Goal: Task Accomplishment & Management: Manage account settings

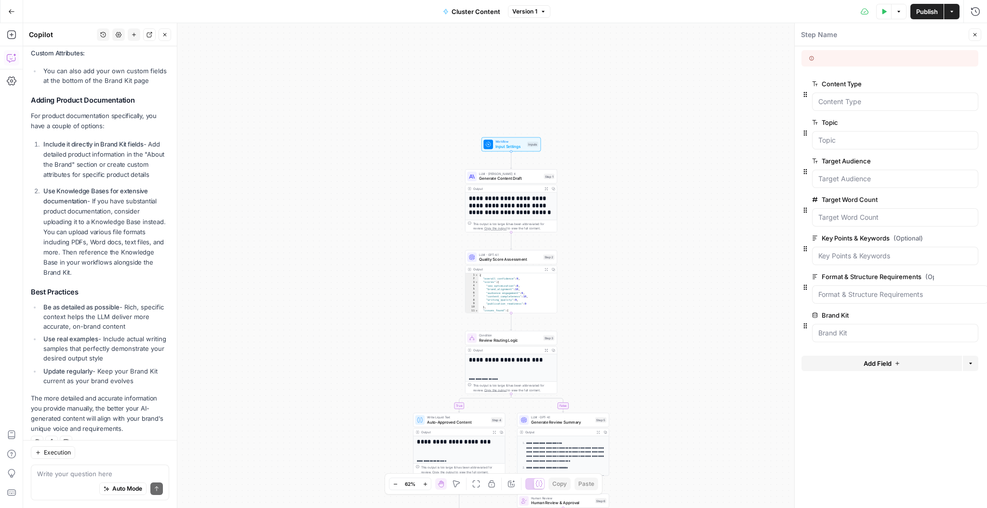
scroll to position [566, 0]
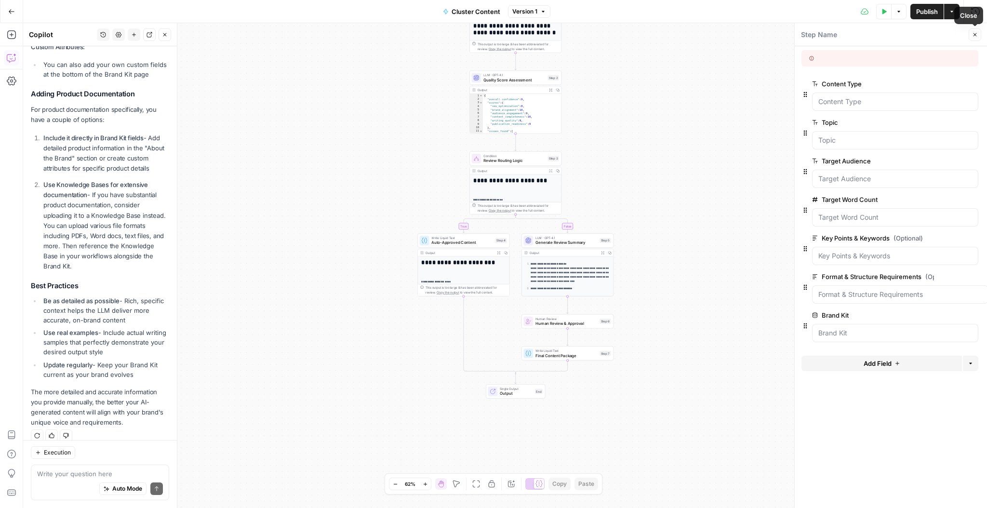
click at [974, 35] on icon "button" at bounding box center [975, 35] width 6 height 6
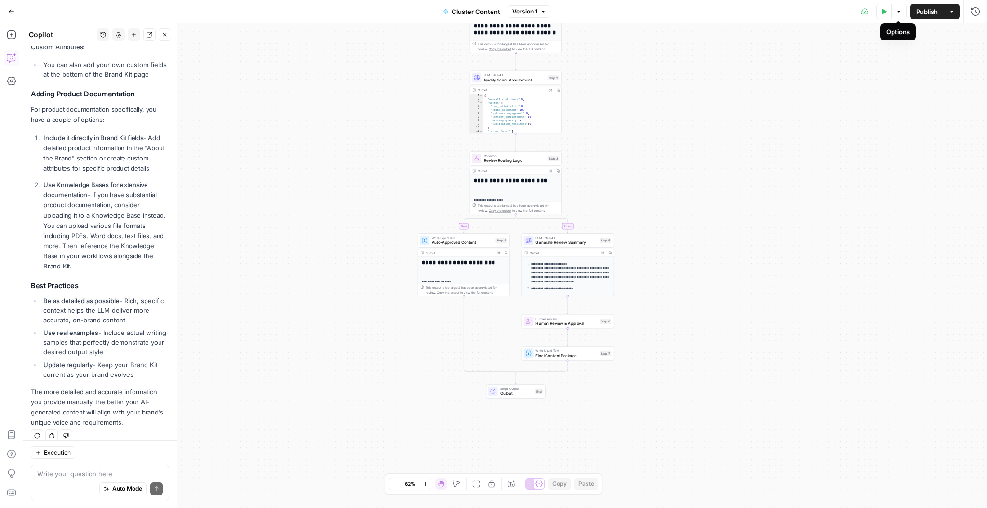
click at [900, 13] on icon "button" at bounding box center [899, 12] width 6 height 6
click at [951, 16] on button "Actions" at bounding box center [951, 11] width 15 height 15
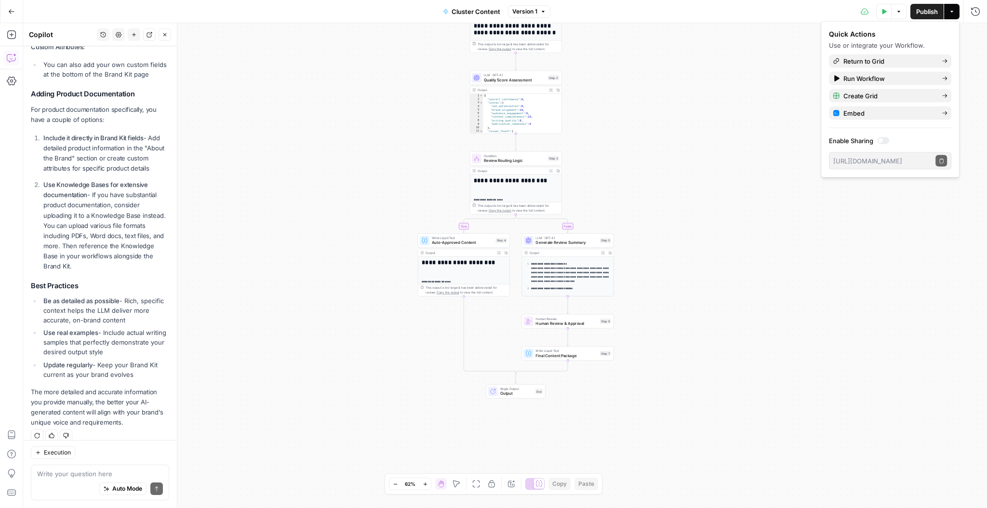
click at [902, 14] on button "Options" at bounding box center [898, 11] width 15 height 15
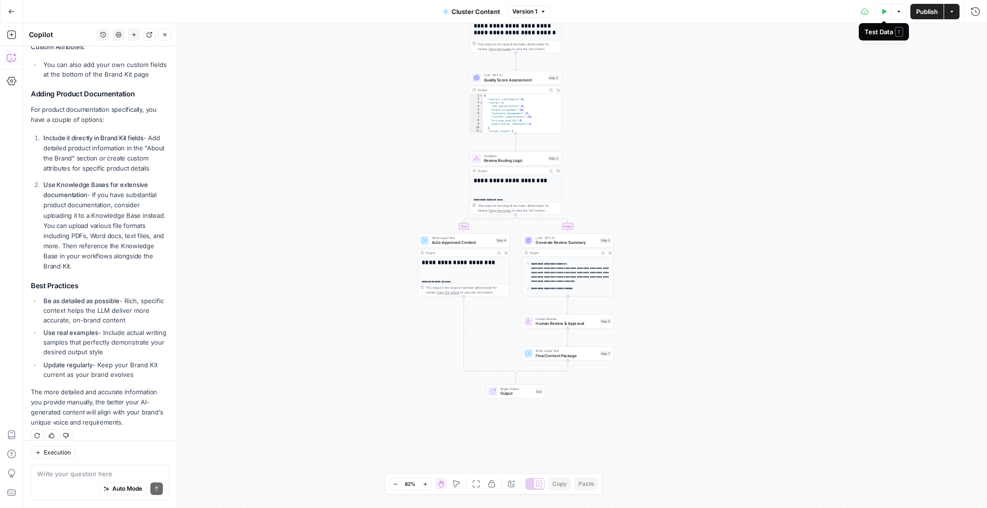
click at [885, 13] on icon "button" at bounding box center [884, 12] width 6 height 6
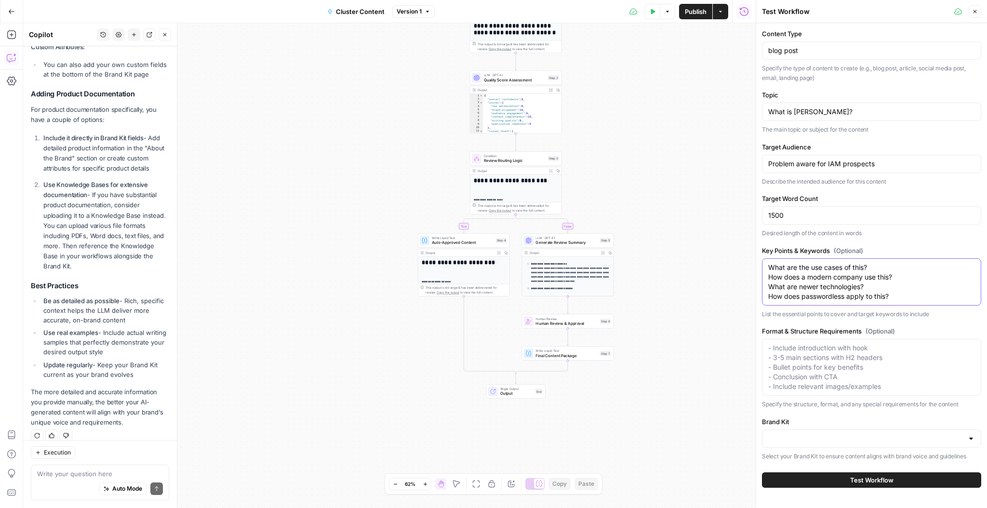
drag, startPoint x: 896, startPoint y: 295, endPoint x: 766, endPoint y: 258, distance: 135.2
click at [763, 263] on div "What are the use cases of this? How does a modern company use this? What are ne…" at bounding box center [871, 281] width 219 height 47
click at [817, 163] on input "Problem aware for IAM prospects" at bounding box center [871, 164] width 207 height 10
drag, startPoint x: 818, startPoint y: 164, endPoint x: 844, endPoint y: 165, distance: 26.0
click at [844, 165] on input "Problem aware for IAM prospects" at bounding box center [871, 164] width 207 height 10
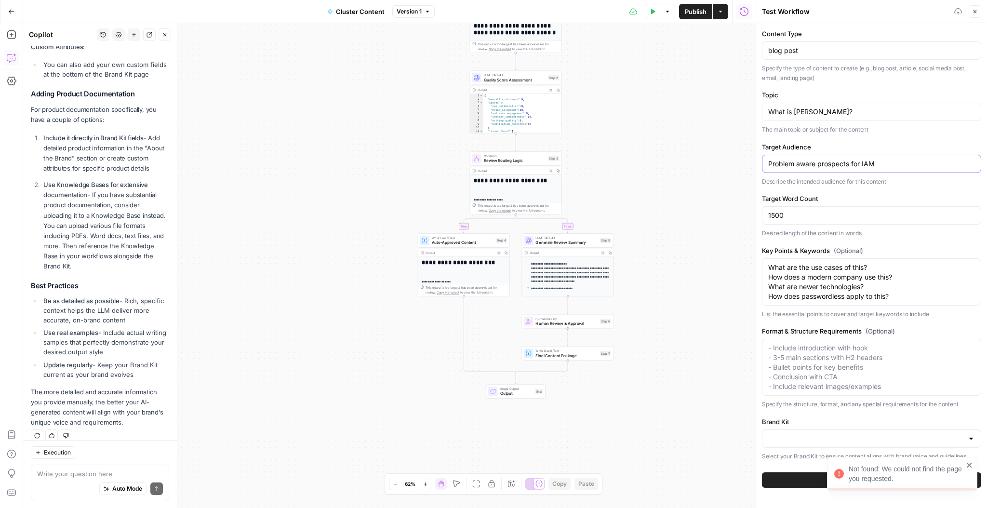
type input "Problem aware prospects for IAM"
drag, startPoint x: 711, startPoint y: 283, endPoint x: 718, endPoint y: 285, distance: 7.0
click at [713, 283] on div "**********" at bounding box center [389, 265] width 733 height 485
drag, startPoint x: 971, startPoint y: 468, endPoint x: 961, endPoint y: 468, distance: 10.6
click at [966, 468] on div "Not found: We could not find the page you requested." at bounding box center [904, 476] width 154 height 34
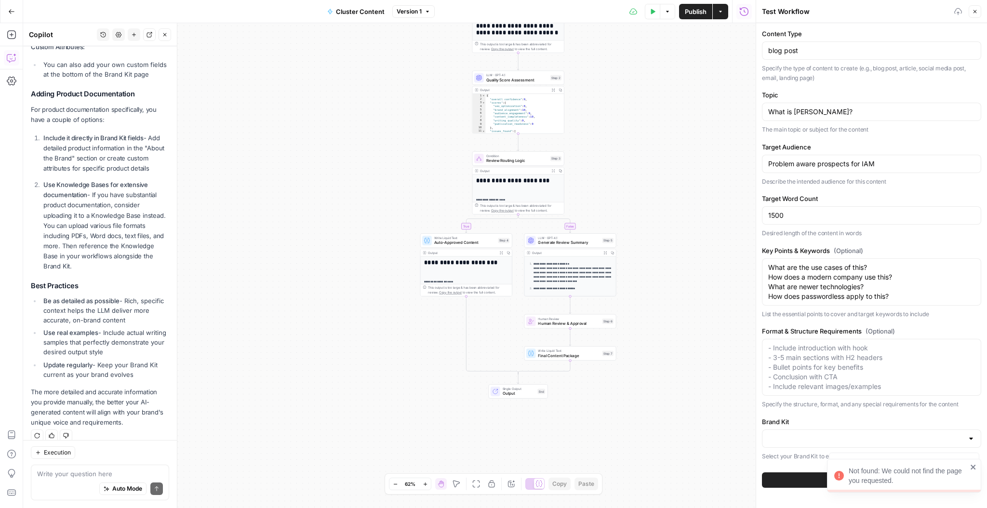
click at [367, 13] on span "Cluster Content" at bounding box center [360, 12] width 49 height 10
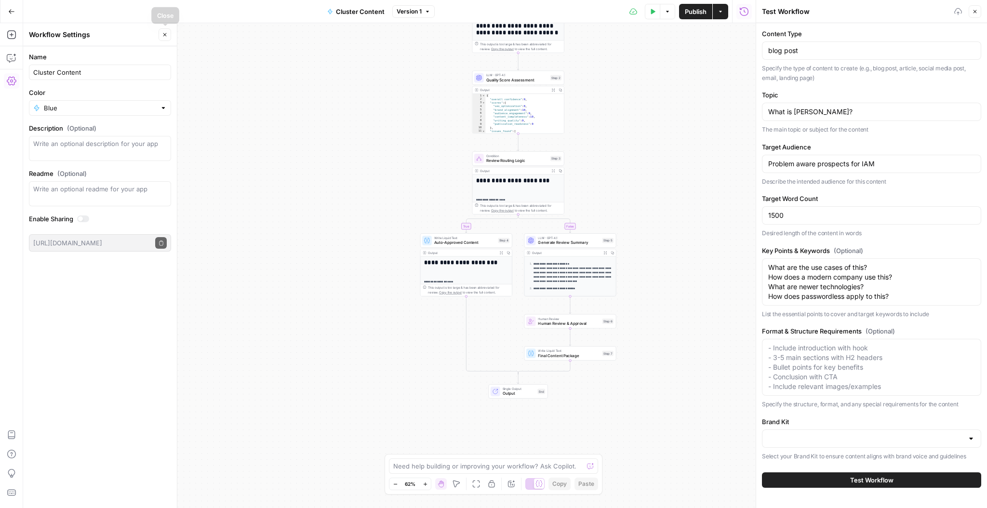
click at [166, 33] on icon "button" at bounding box center [165, 35] width 6 height 6
click at [13, 32] on icon "button" at bounding box center [12, 35] width 10 height 10
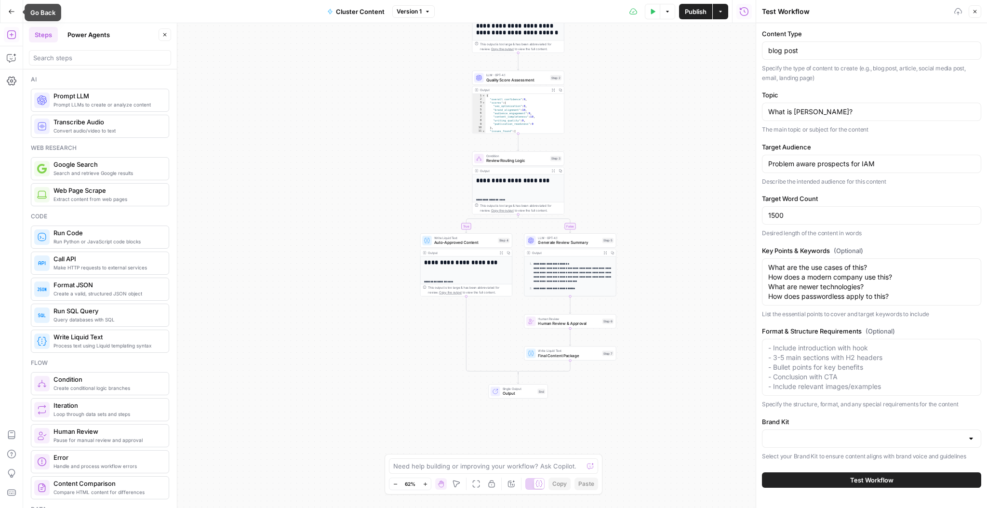
click at [11, 12] on icon "button" at bounding box center [11, 11] width 7 height 7
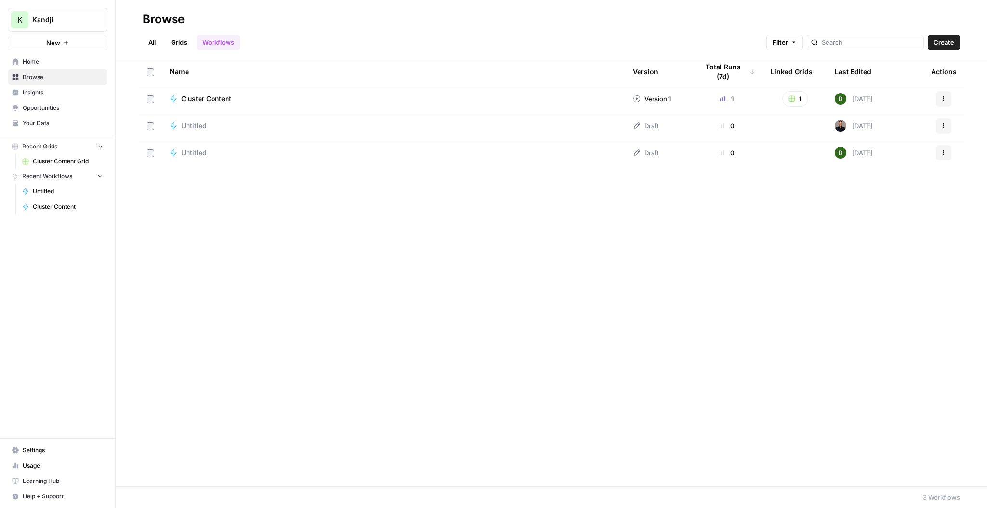
click at [371, 104] on td "Cluster Content" at bounding box center [393, 98] width 463 height 27
click at [298, 99] on div "Cluster Content" at bounding box center [394, 99] width 448 height 10
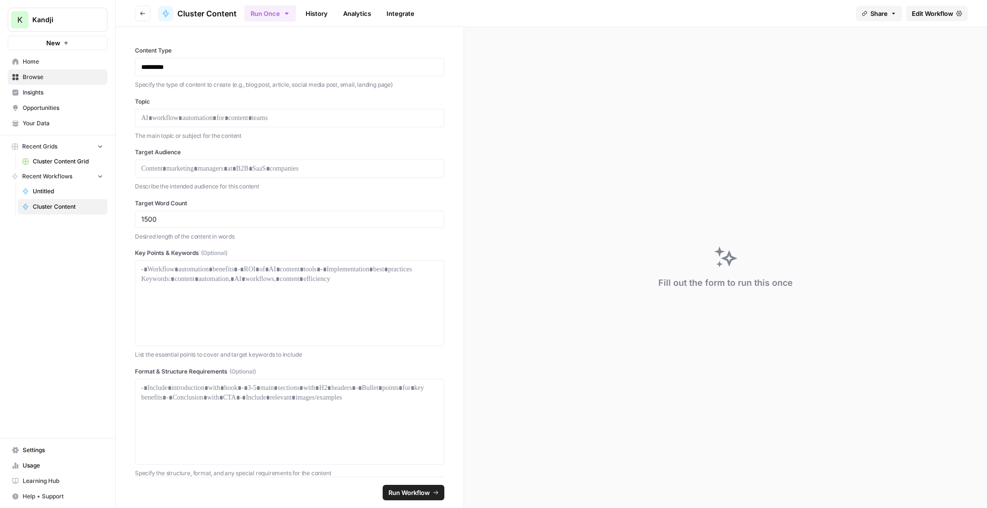
click at [56, 64] on span "Home" at bounding box center [63, 61] width 80 height 9
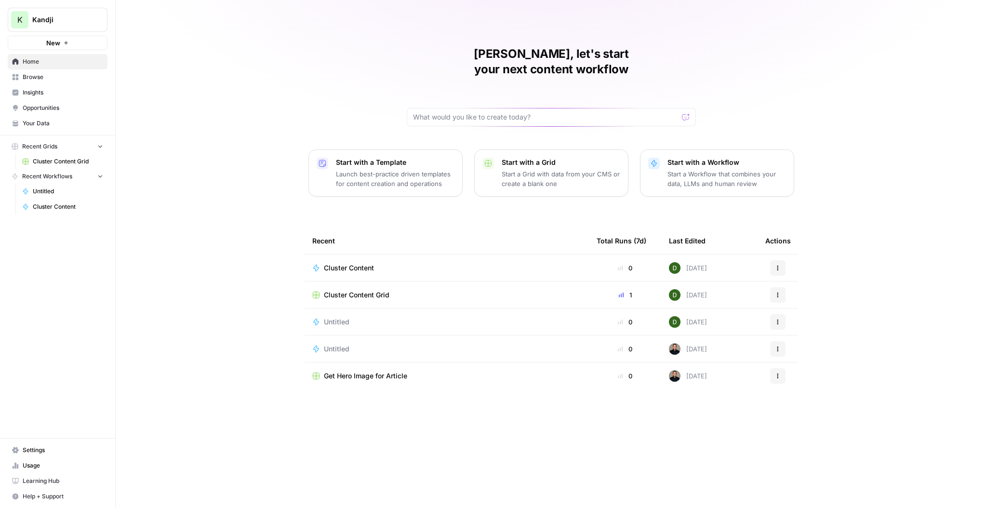
click at [458, 286] on td "Cluster Content Grid" at bounding box center [447, 294] width 284 height 27
click at [372, 290] on span "Cluster Content Grid" at bounding box center [357, 295] width 66 height 10
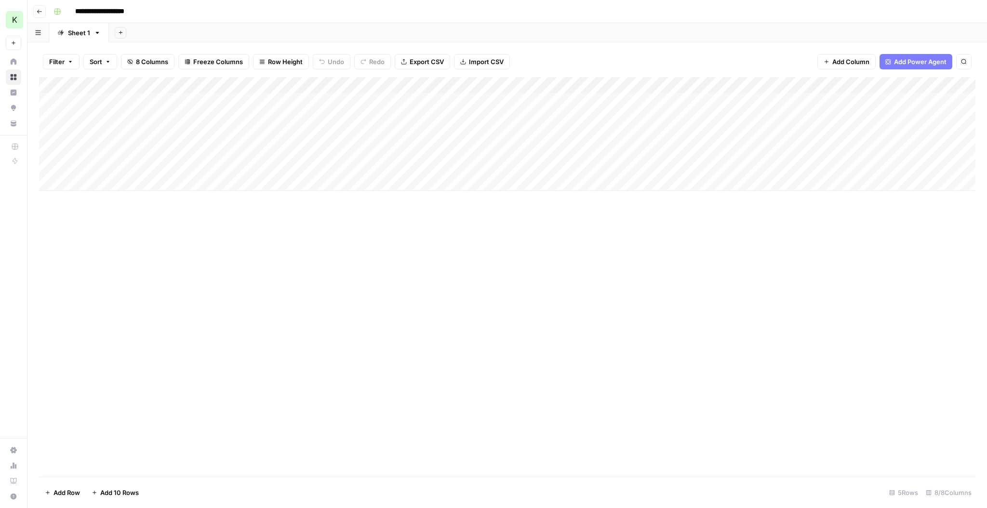
click at [907, 166] on div "Add Column" at bounding box center [507, 134] width 937 height 114
click at [926, 164] on div "Add Column" at bounding box center [507, 134] width 937 height 114
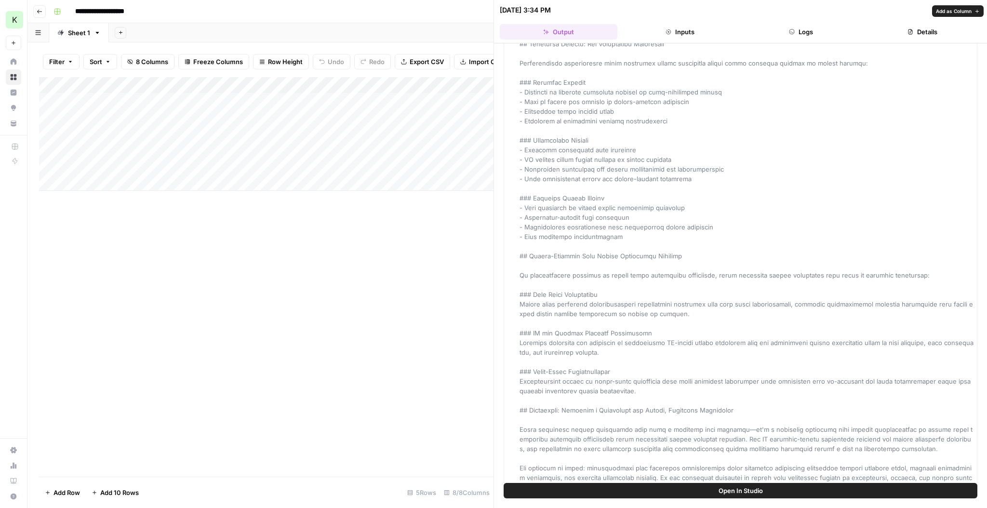
scroll to position [1372, 0]
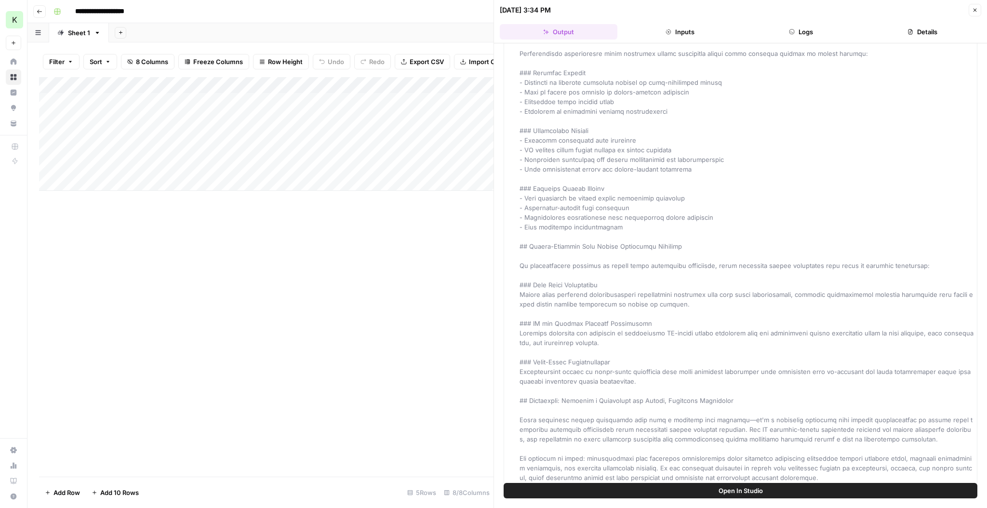
click at [702, 495] on button "Open In Studio" at bounding box center [741, 490] width 474 height 15
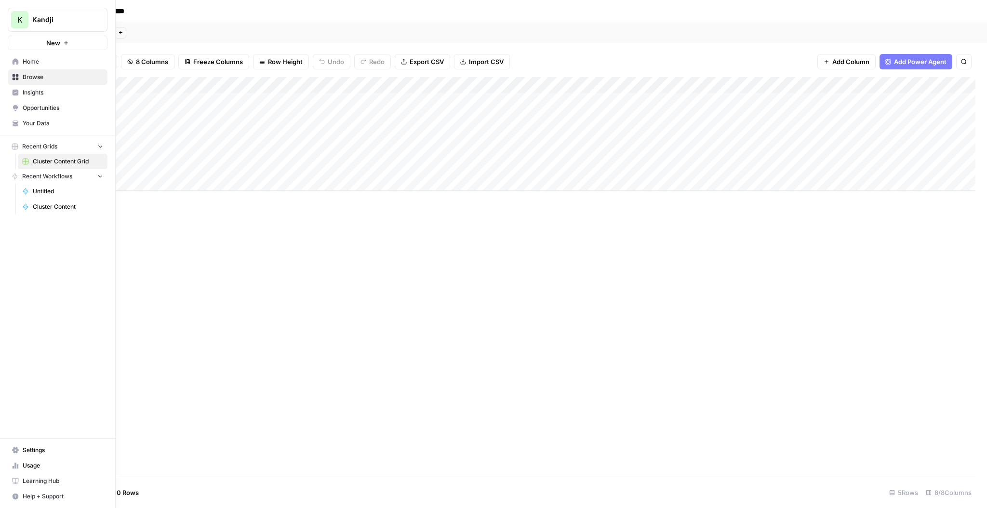
click at [65, 147] on button "Recent Grids" at bounding box center [58, 146] width 100 height 14
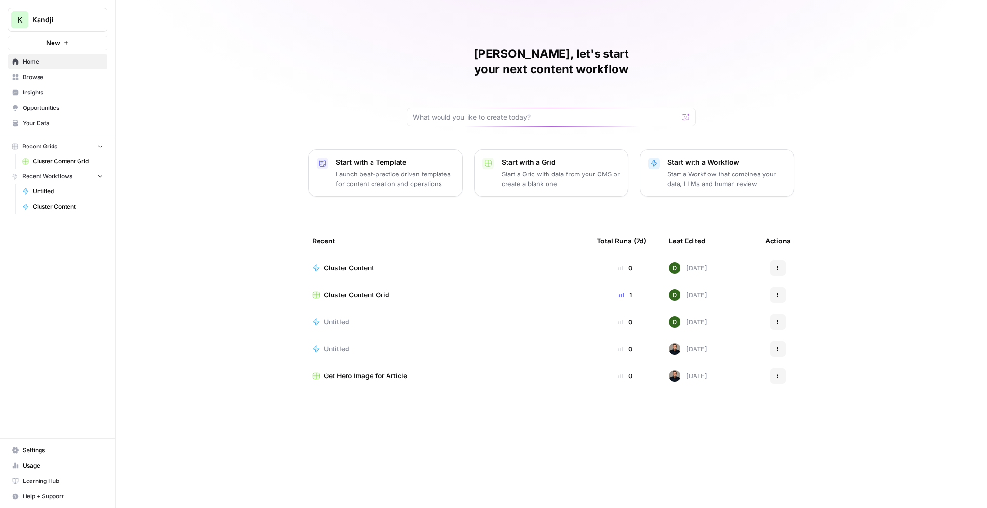
click at [707, 343] on div "2 days ago" at bounding box center [688, 349] width 38 height 12
click at [343, 344] on span "Untitled" at bounding box center [337, 349] width 26 height 10
click at [695, 169] on p "Start a Workflow that combines your data, LLMs and human review" at bounding box center [727, 178] width 119 height 19
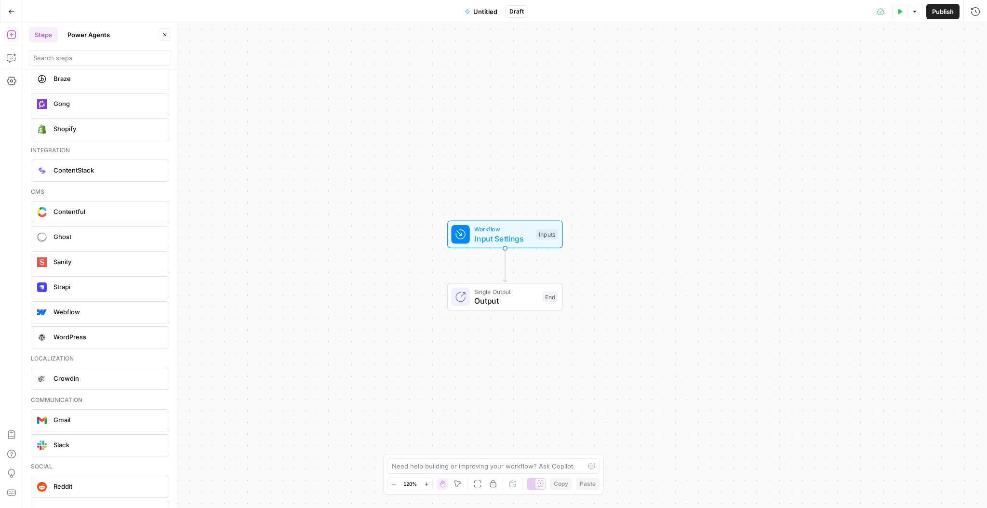
scroll to position [2022, 0]
click at [593, 469] on div at bounding box center [592, 466] width 7 height 10
click at [521, 468] on textarea at bounding box center [488, 466] width 193 height 10
type textarea "c"
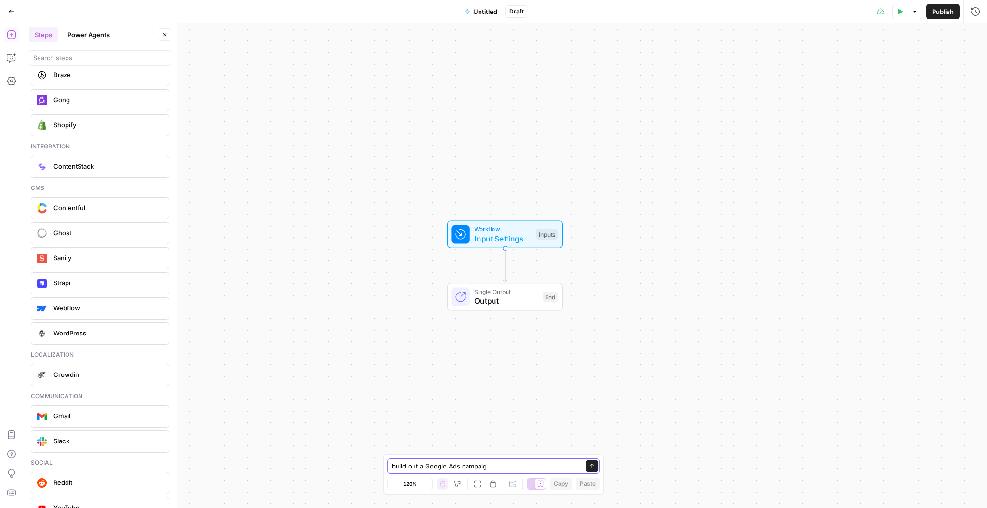
type textarea "build out a Google Ads campaign"
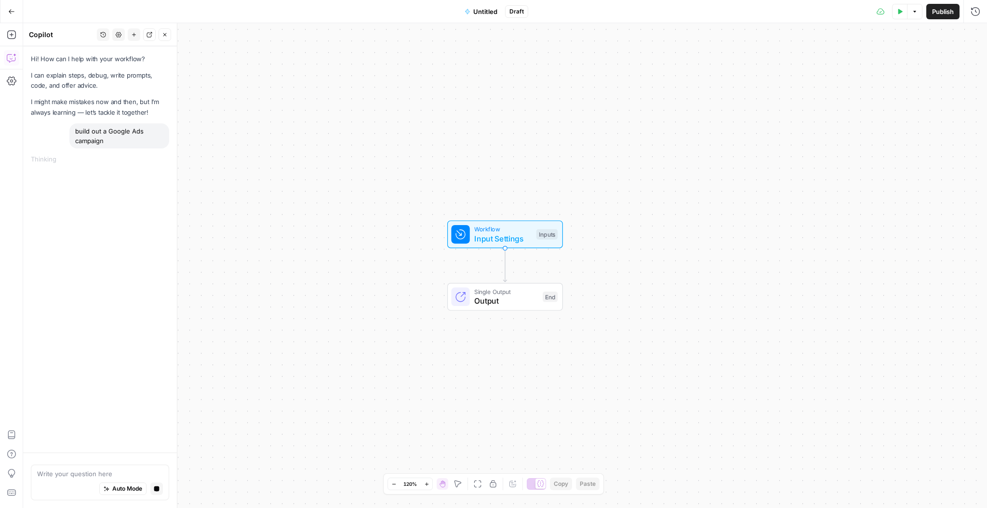
click at [484, 9] on span "Untitled" at bounding box center [485, 12] width 24 height 10
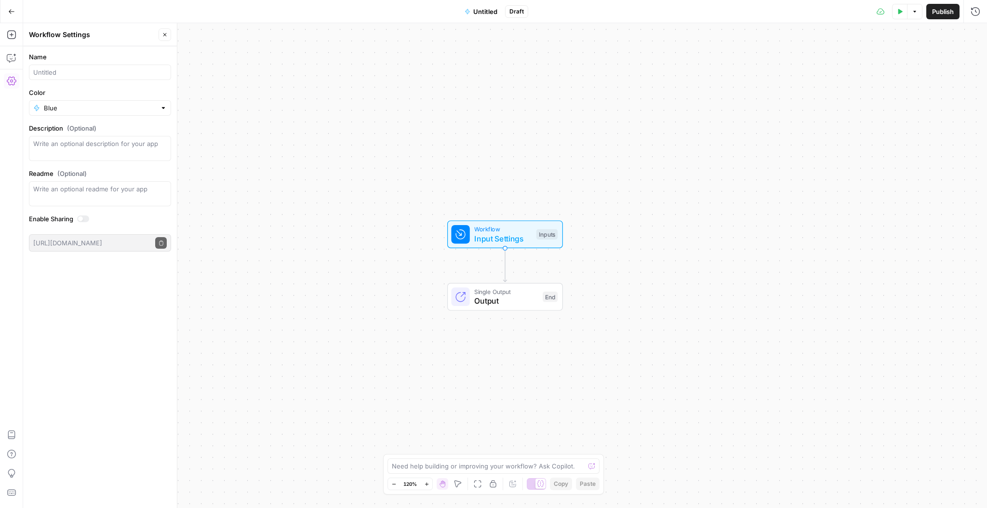
click at [483, 10] on span "Untitled" at bounding box center [485, 12] width 24 height 10
click at [72, 72] on input "Name" at bounding box center [100, 72] width 134 height 10
type input "Ads"
click at [164, 109] on div at bounding box center [163, 108] width 7 height 10
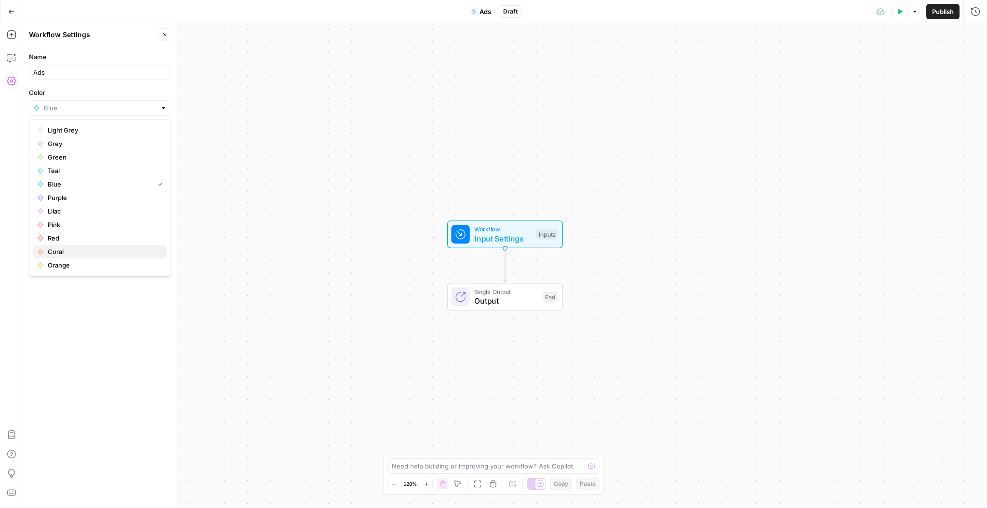
click at [63, 251] on span "Coral" at bounding box center [103, 252] width 111 height 10
type input "Coral"
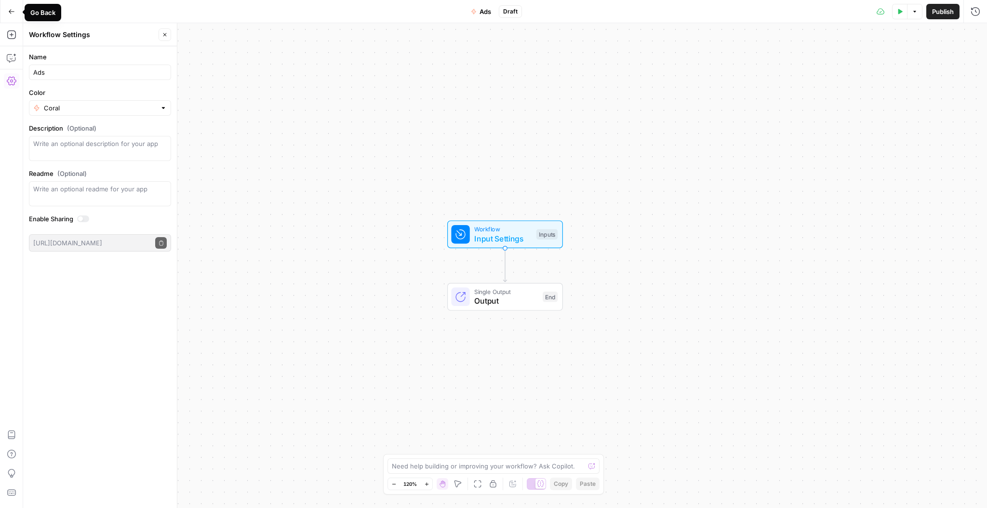
click at [11, 8] on icon "button" at bounding box center [11, 11] width 7 height 7
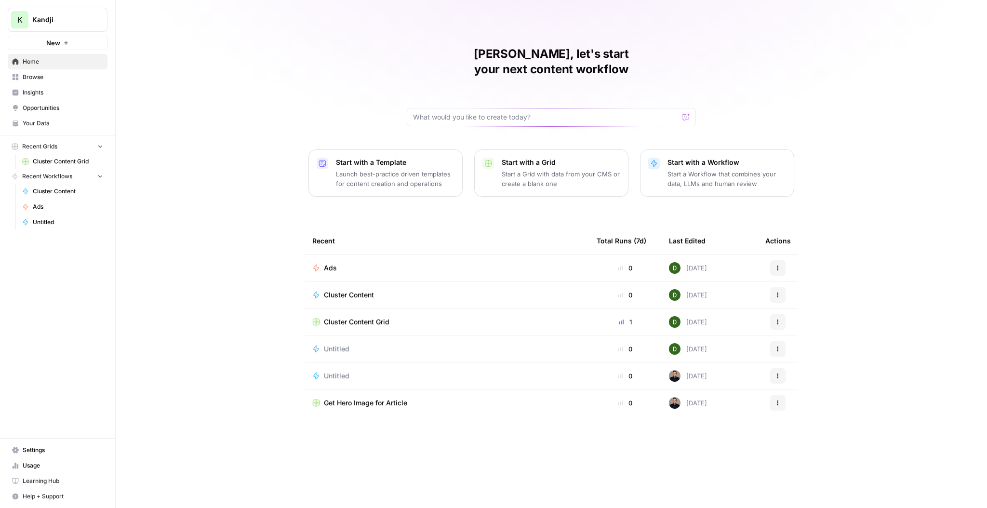
click at [402, 257] on td "Ads" at bounding box center [447, 267] width 284 height 27
click at [376, 256] on td "Ads" at bounding box center [447, 267] width 284 height 27
click at [775, 265] on icon "button" at bounding box center [778, 268] width 6 height 6
click at [796, 272] on span "Edit in Studio" at bounding box center [827, 275] width 77 height 10
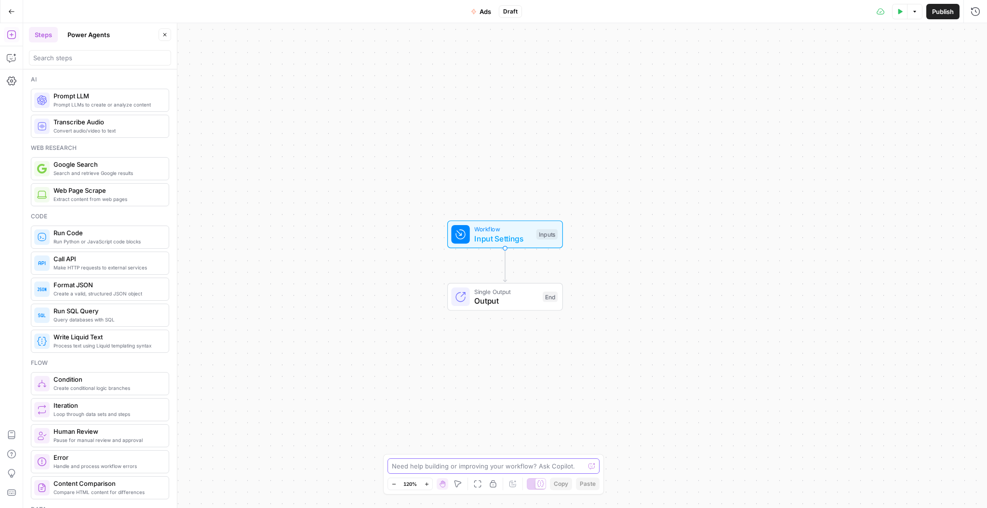
click at [476, 467] on textarea at bounding box center [488, 466] width 193 height 10
type textarea "build out a Google Ads campaign"
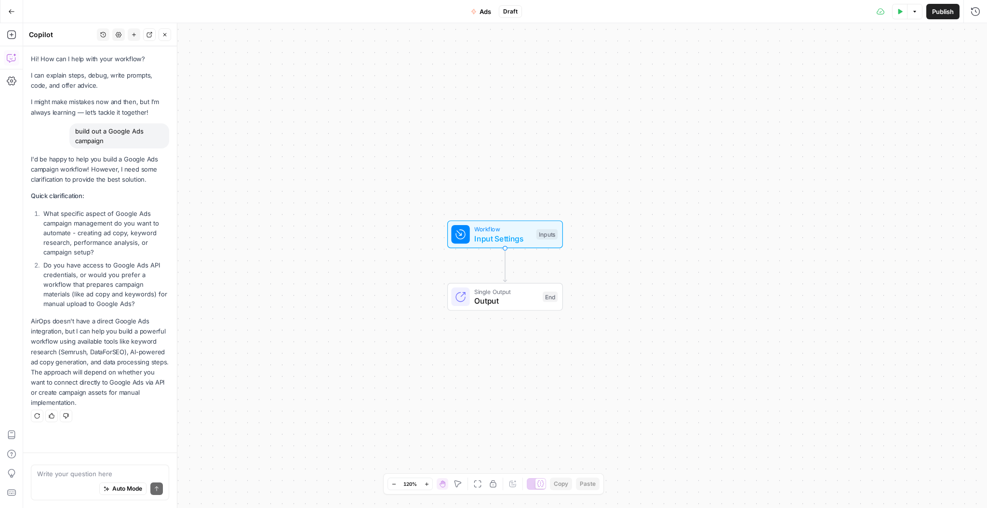
click at [55, 473] on textarea at bounding box center [100, 474] width 126 height 10
type textarea "ad copy generation"
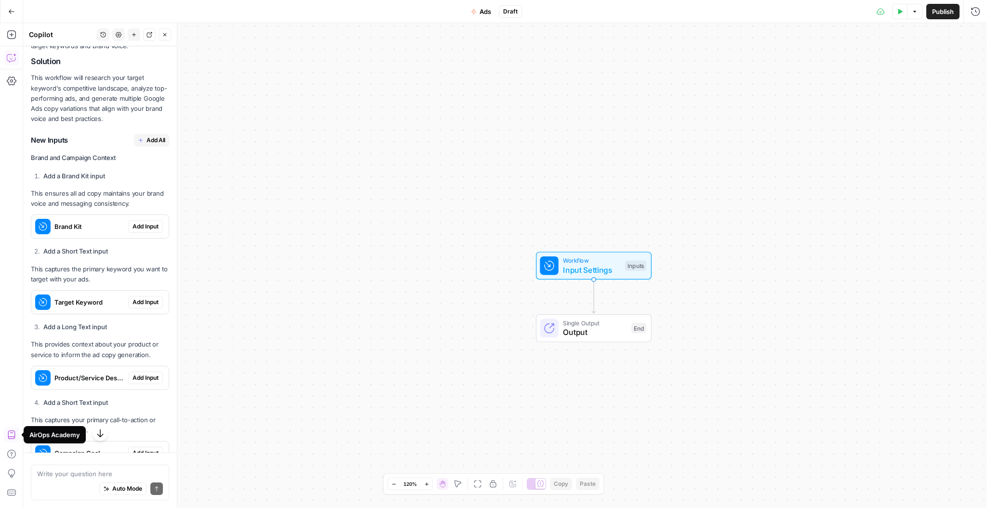
scroll to position [448, 0]
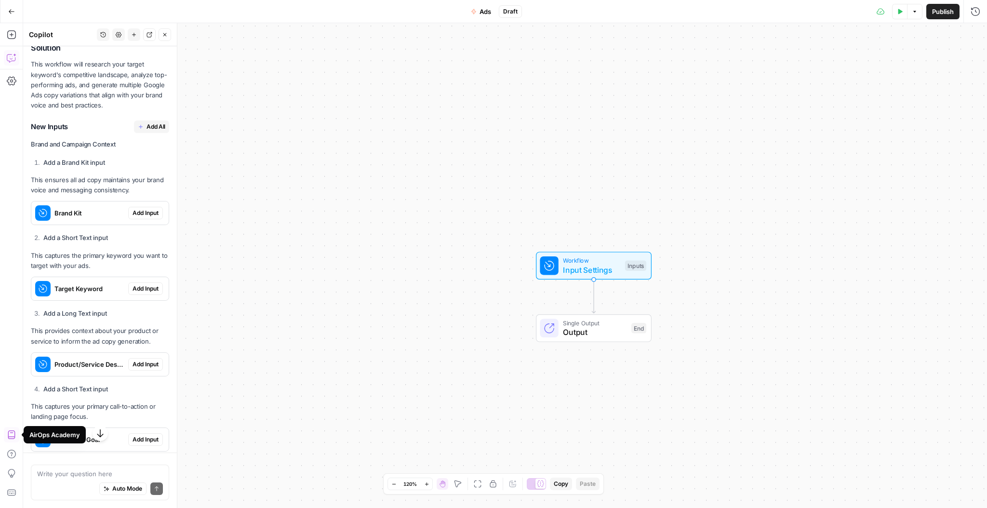
click at [152, 289] on span "Add Input" at bounding box center [146, 288] width 26 height 9
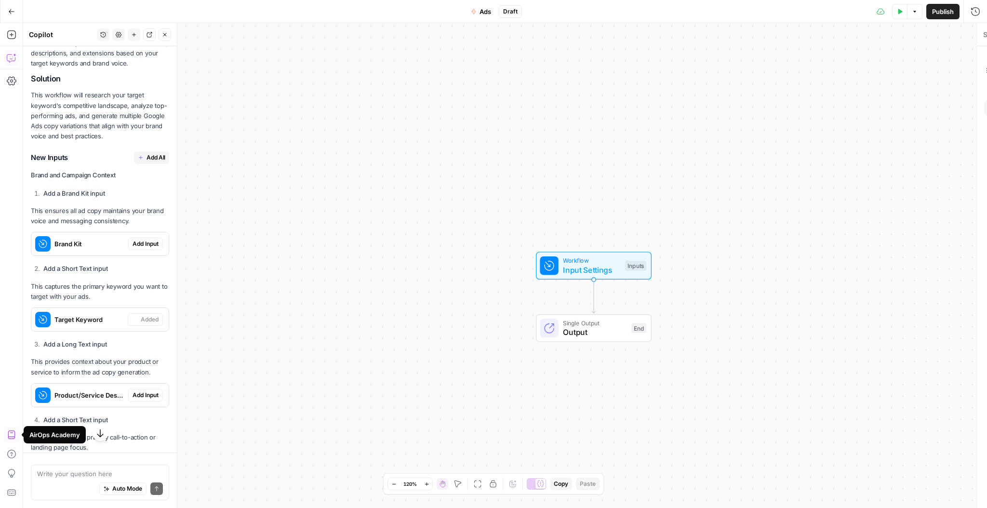
scroll to position [479, 0]
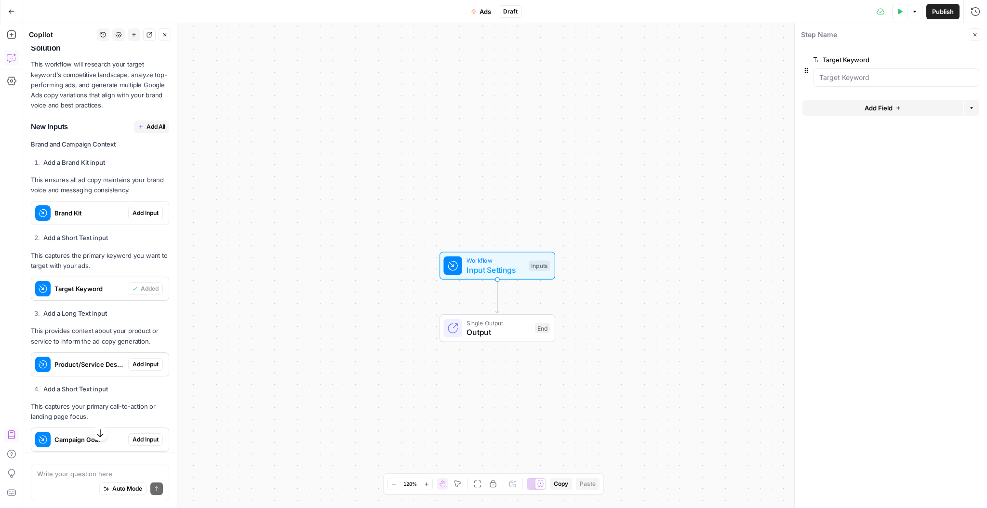
click at [150, 364] on span "Add Input" at bounding box center [146, 364] width 26 height 9
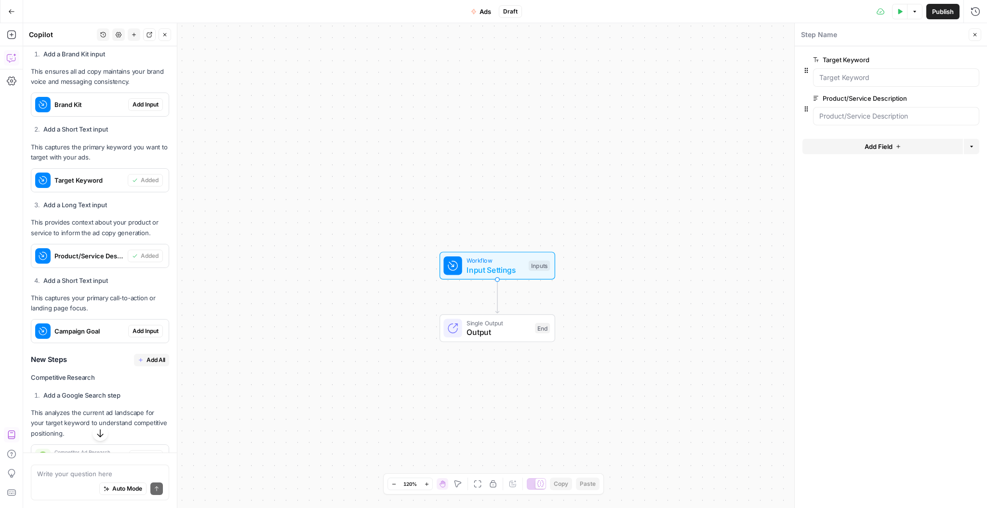
scroll to position [591, 0]
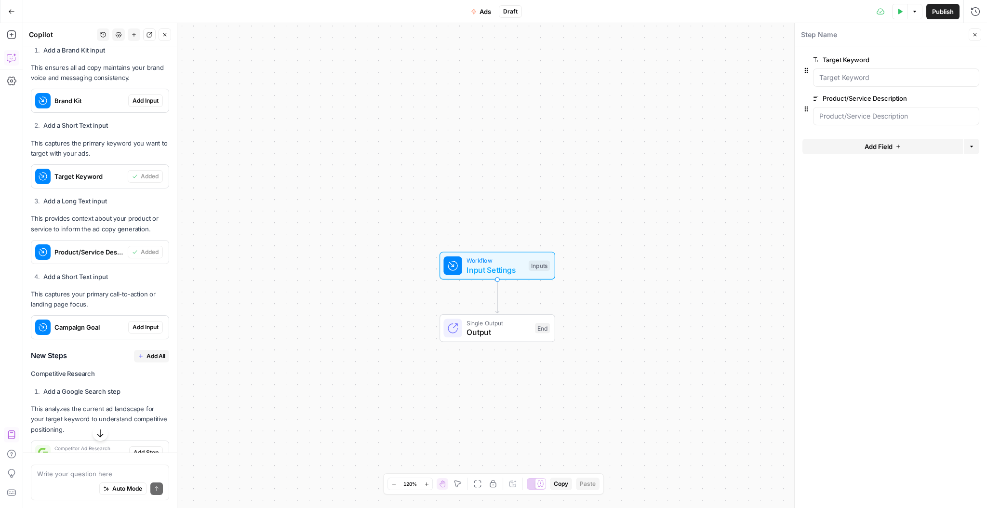
click at [149, 326] on span "Add Input" at bounding box center [146, 327] width 26 height 9
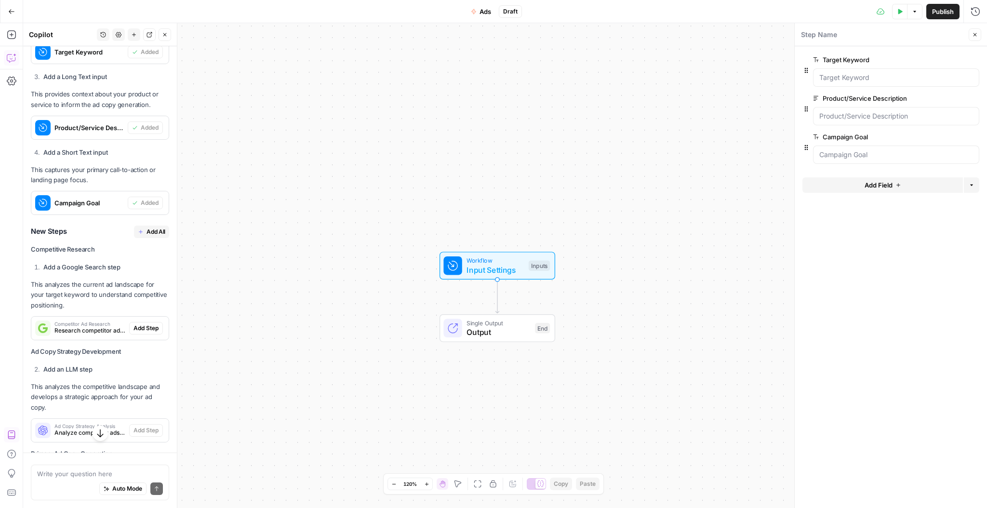
scroll to position [730, 0]
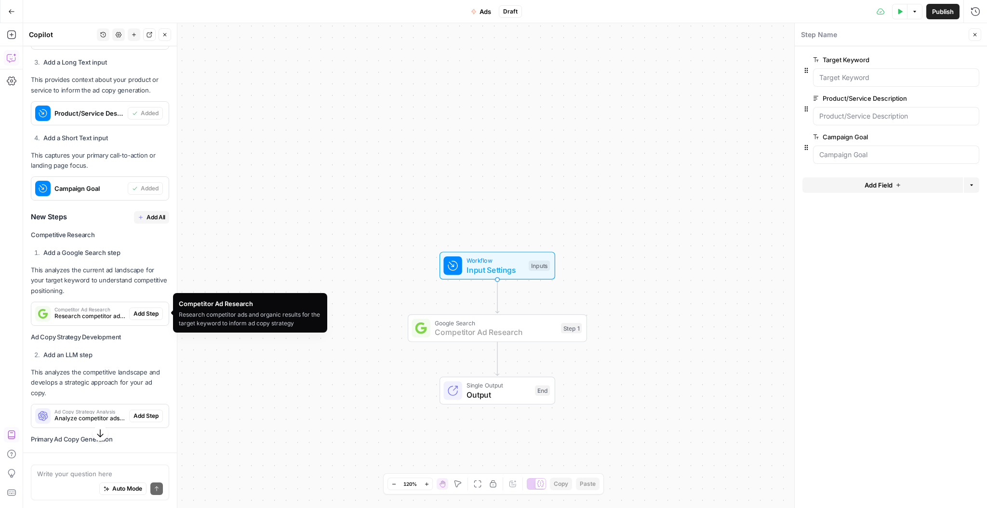
click at [148, 312] on span "Add Step" at bounding box center [146, 313] width 25 height 9
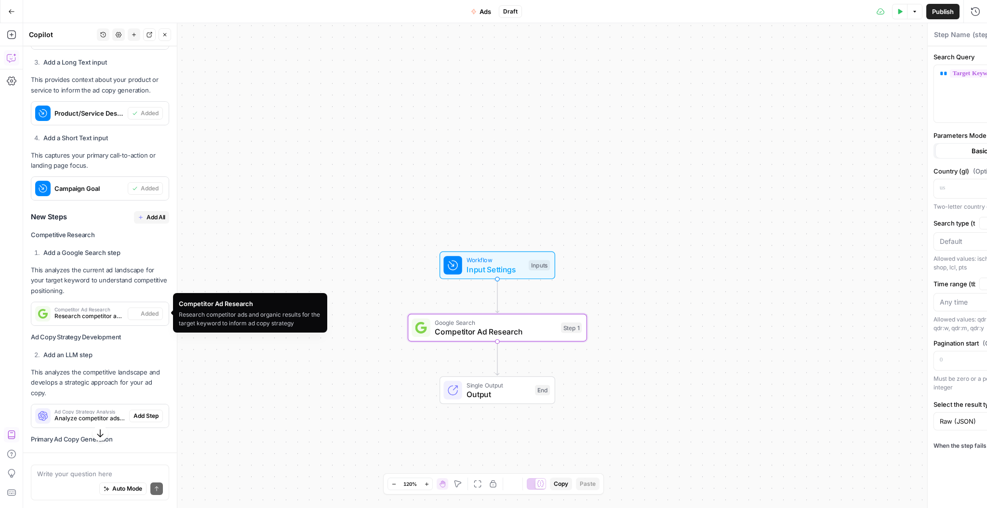
type textarea "Competitor Ad Research"
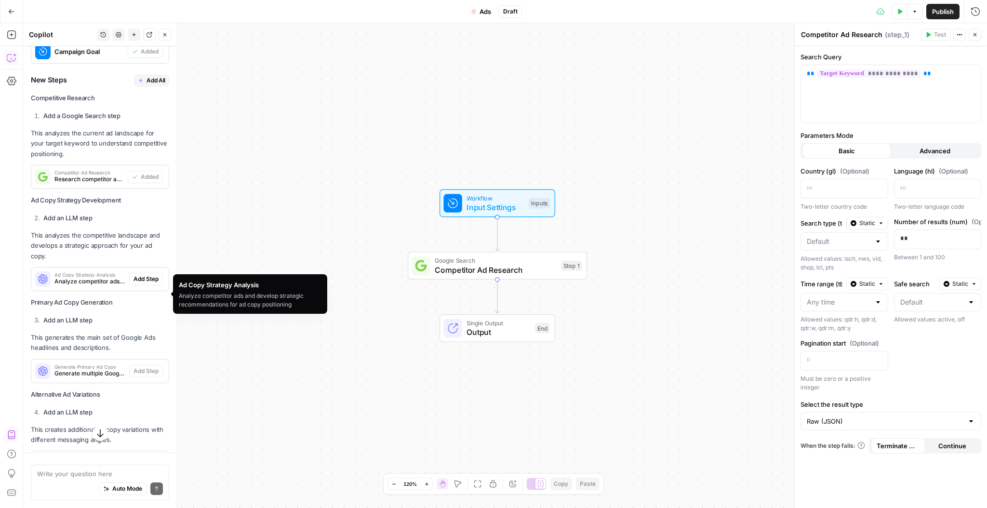
scroll to position [868, 0]
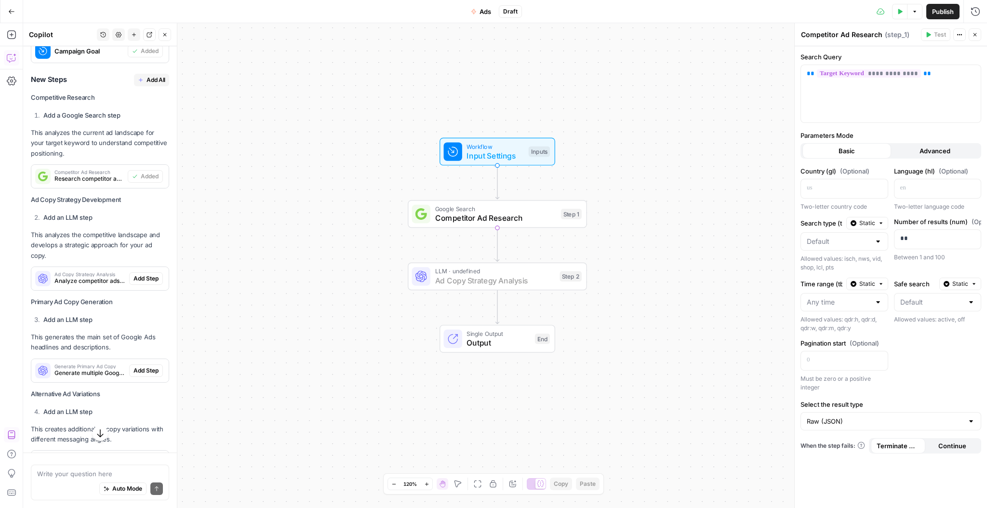
click at [146, 274] on span "Add Step" at bounding box center [146, 278] width 25 height 9
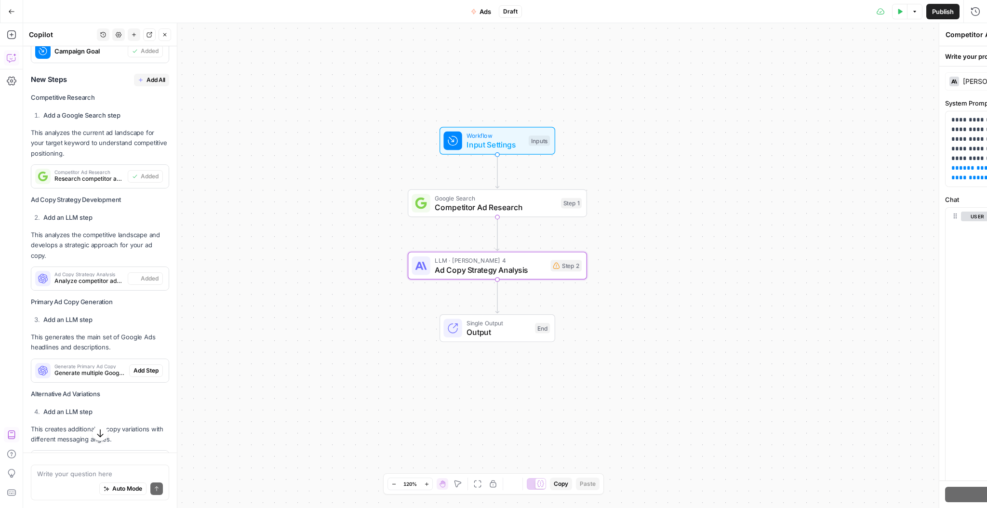
type textarea "Ad Copy Strategy Analysis"
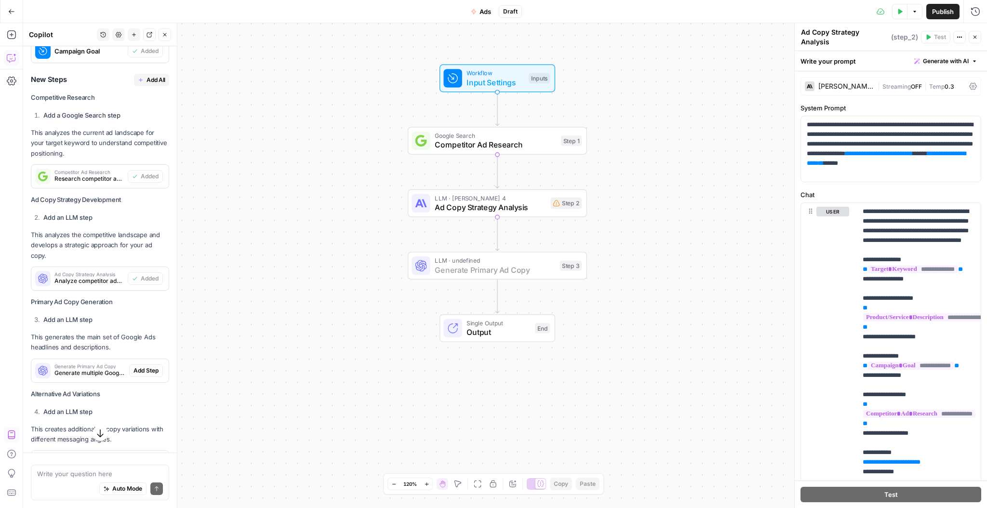
click at [150, 366] on span "Add Step" at bounding box center [146, 370] width 25 height 9
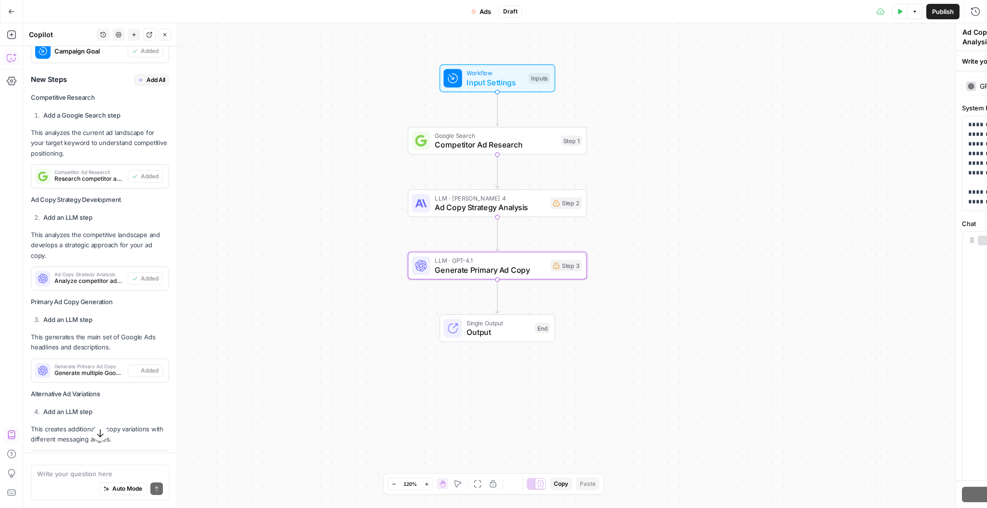
type textarea "Generate Primary Ad Copy"
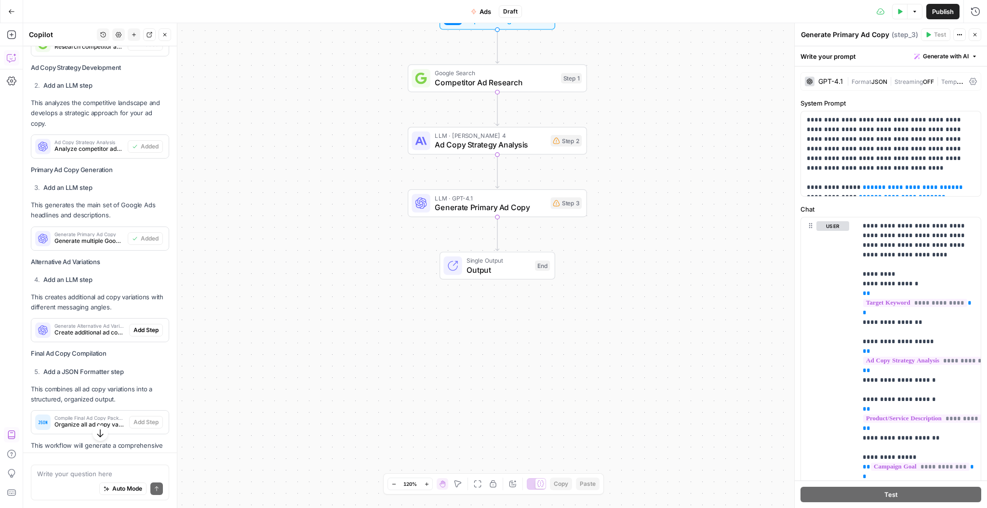
scroll to position [1001, 0]
click at [148, 325] on span "Add Step" at bounding box center [146, 329] width 25 height 9
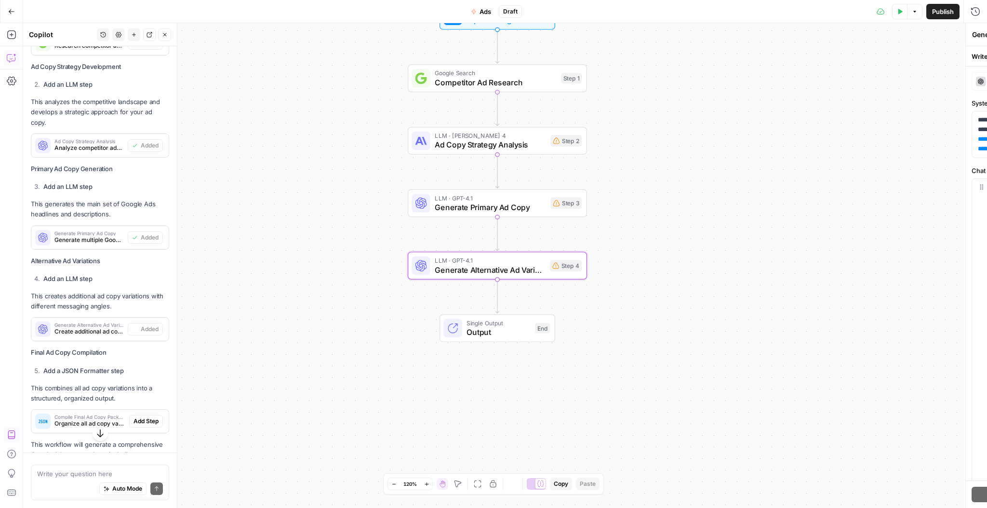
type textarea "Generate Alternative Ad Variations"
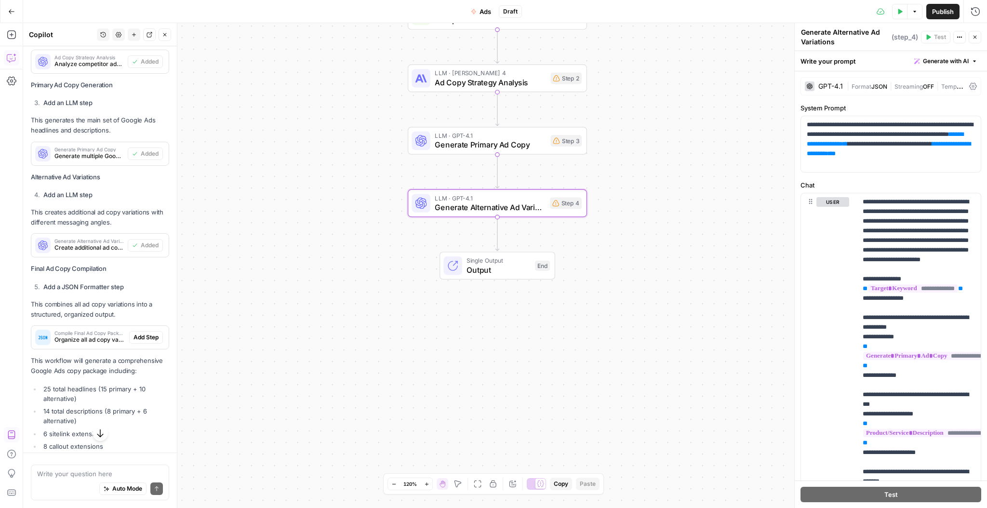
scroll to position [1087, 0]
click at [153, 330] on span "Add Step" at bounding box center [146, 334] width 25 height 9
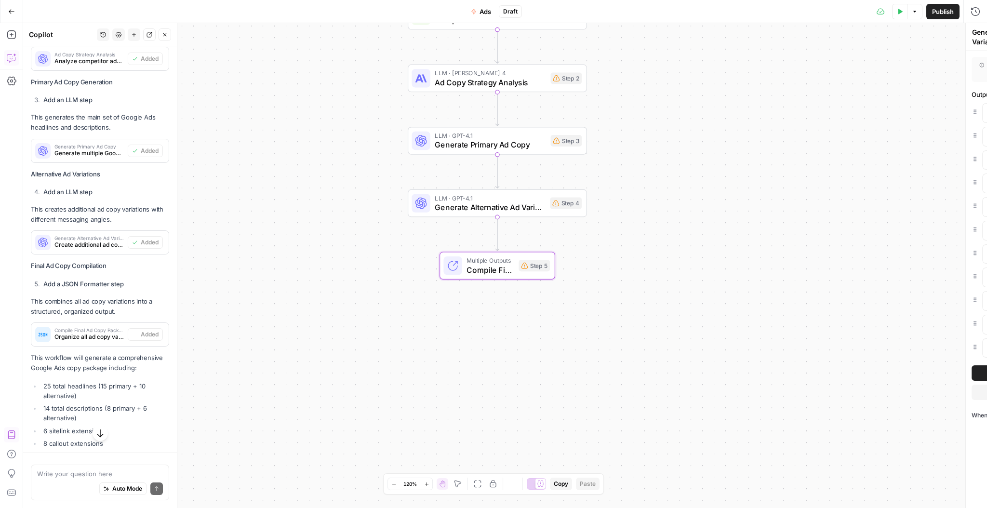
type textarea "Compile Final Ad Copy Package"
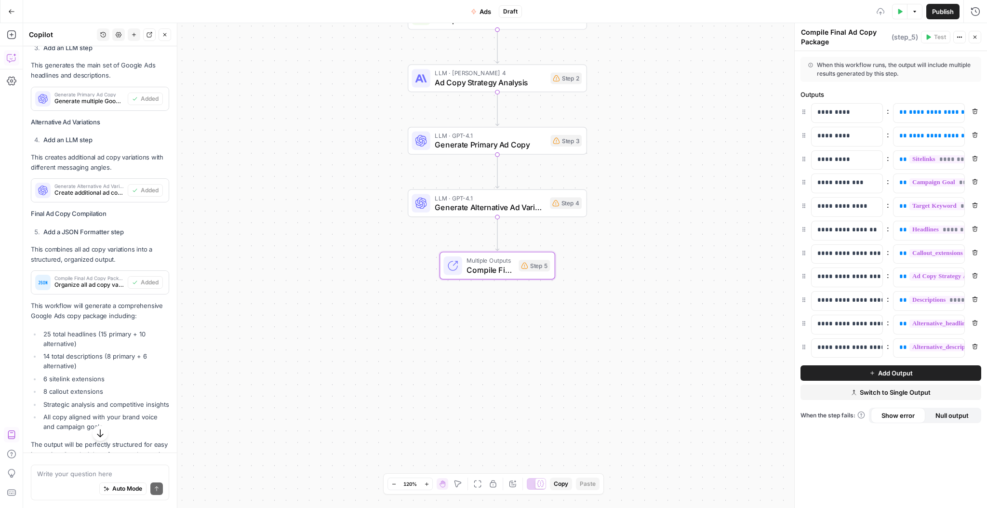
scroll to position [1177, 0]
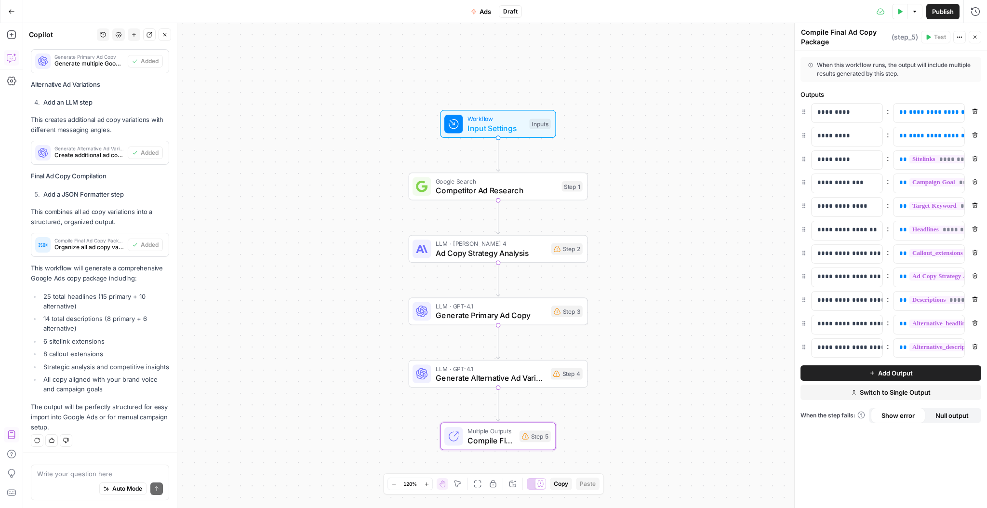
click at [893, 371] on span "Add Output" at bounding box center [895, 373] width 35 height 10
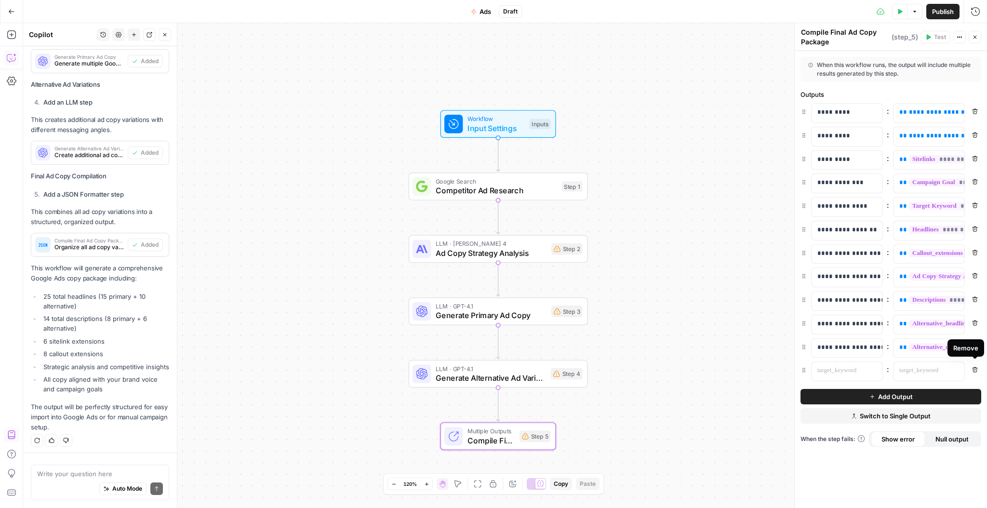
click at [973, 367] on icon "button" at bounding box center [975, 369] width 5 height 5
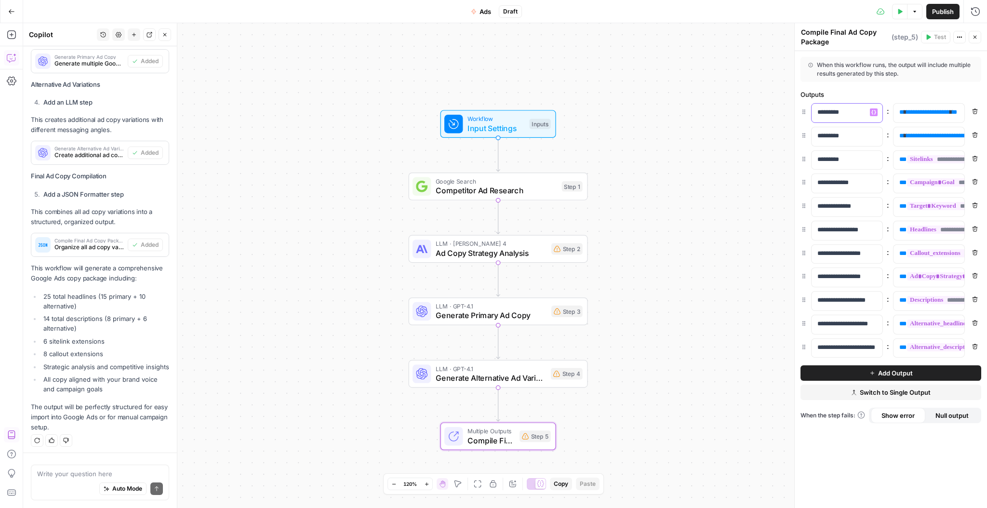
click at [856, 113] on p "*********" at bounding box center [839, 112] width 44 height 10
drag, startPoint x: 856, startPoint y: 136, endPoint x: 871, endPoint y: 132, distance: 15.9
click at [856, 136] on p "*********" at bounding box center [839, 136] width 44 height 10
drag, startPoint x: 675, startPoint y: 182, endPoint x: 692, endPoint y: 181, distance: 17.4
click at [675, 182] on div "Workflow Input Settings Inputs Google Search Competitor Ad Research Step 1 LLM …" at bounding box center [505, 265] width 964 height 485
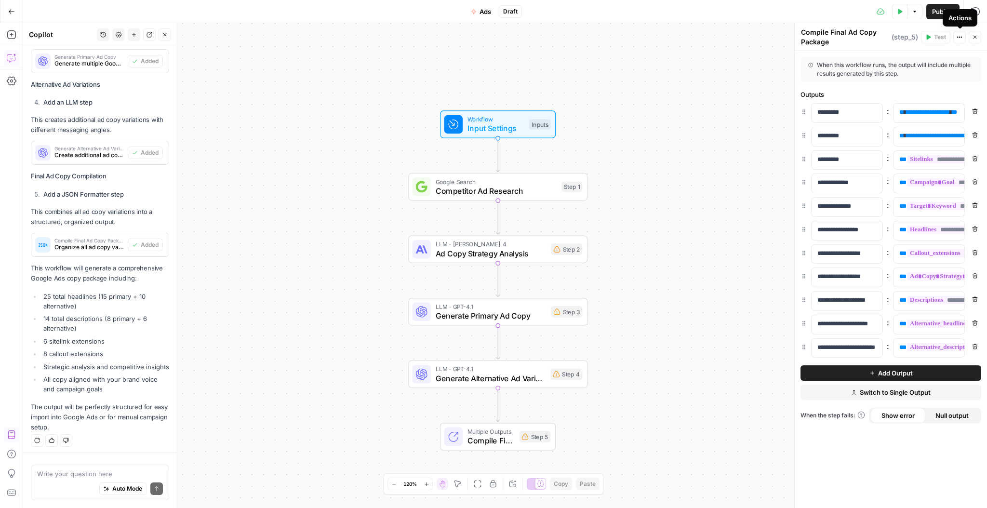
click at [959, 36] on icon "button" at bounding box center [960, 37] width 6 height 6
click at [733, 60] on div "Workflow Input Settings Inputs Google Search Competitor Ad Research Step 1 LLM …" at bounding box center [505, 265] width 964 height 485
click at [914, 15] on button "Options" at bounding box center [914, 11] width 15 height 15
click at [938, 13] on span "Publish" at bounding box center [943, 12] width 22 height 10
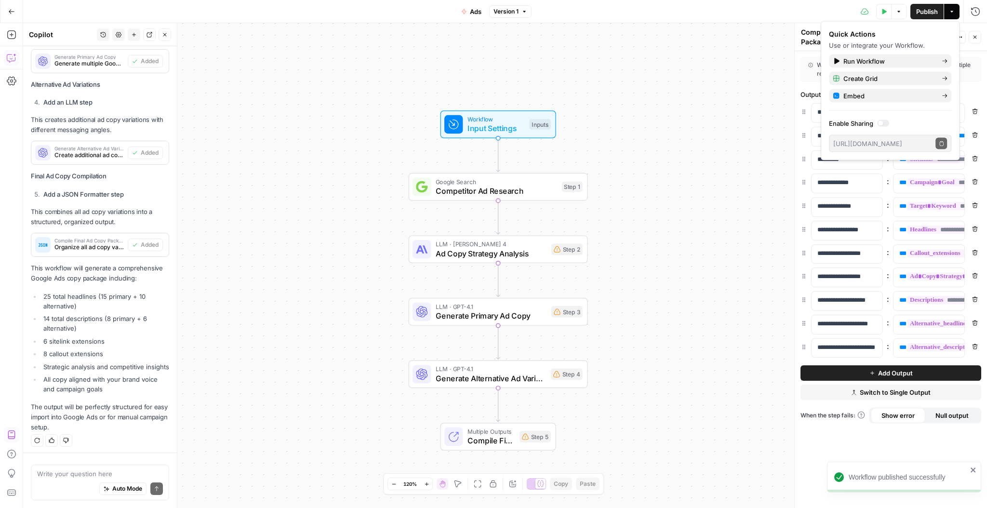
click at [881, 123] on div at bounding box center [880, 123] width 5 height 5
click at [884, 124] on div at bounding box center [883, 123] width 12 height 7
click at [952, 14] on button "Actions" at bounding box center [951, 11] width 15 height 15
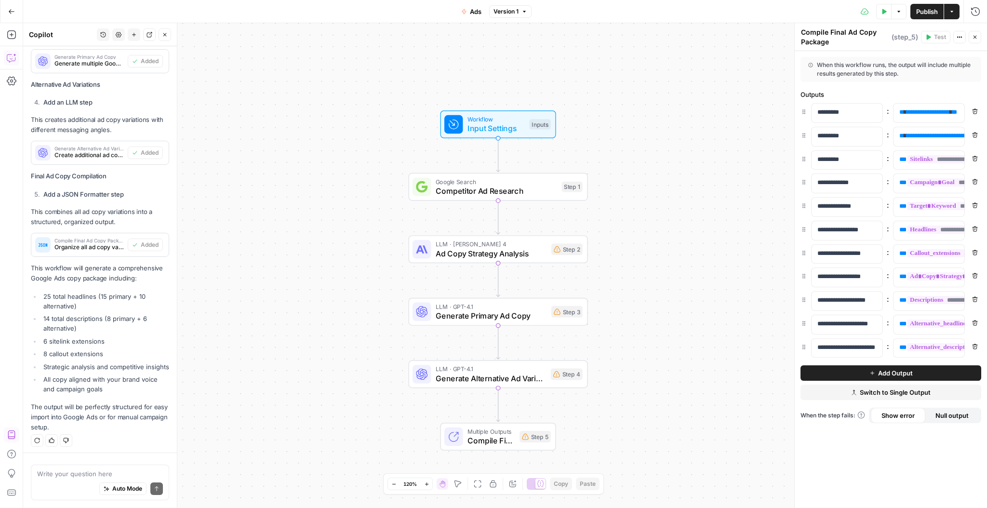
click at [477, 12] on span "Ads" at bounding box center [476, 12] width 12 height 10
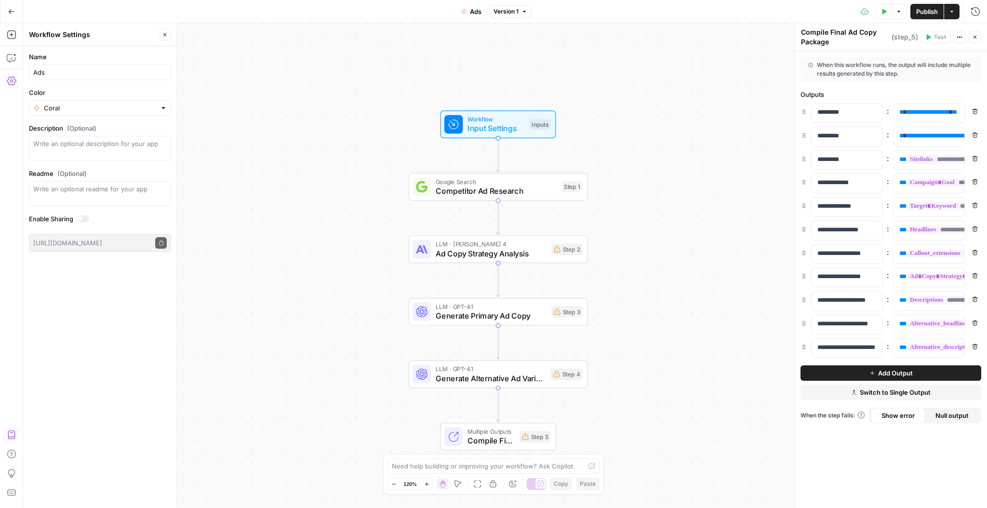
click at [84, 219] on div at bounding box center [83, 218] width 12 height 7
click at [82, 220] on div at bounding box center [83, 218] width 12 height 7
click at [953, 13] on icon "button" at bounding box center [952, 12] width 6 height 6
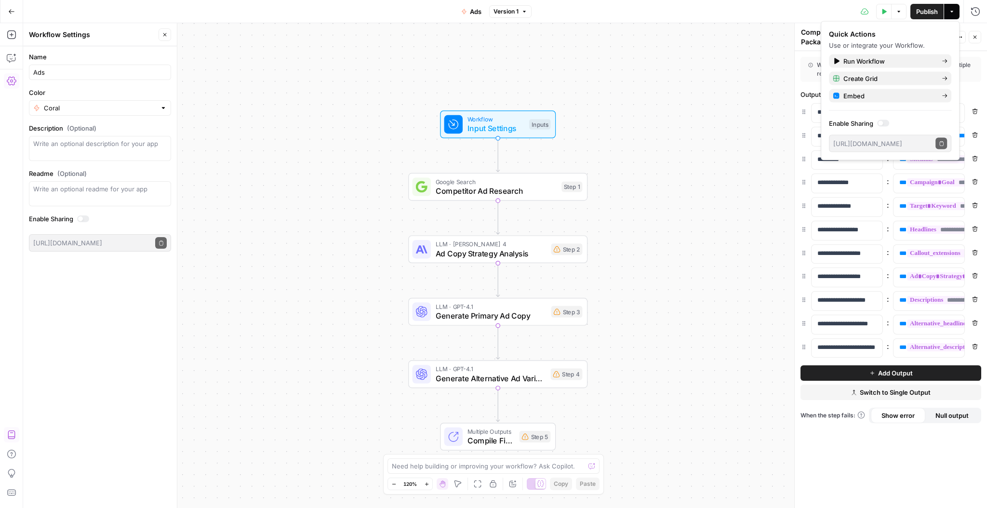
click at [669, 63] on div "Workflow Input Settings Inputs Google Search Competitor Ad Research Step 1 LLM …" at bounding box center [505, 265] width 964 height 485
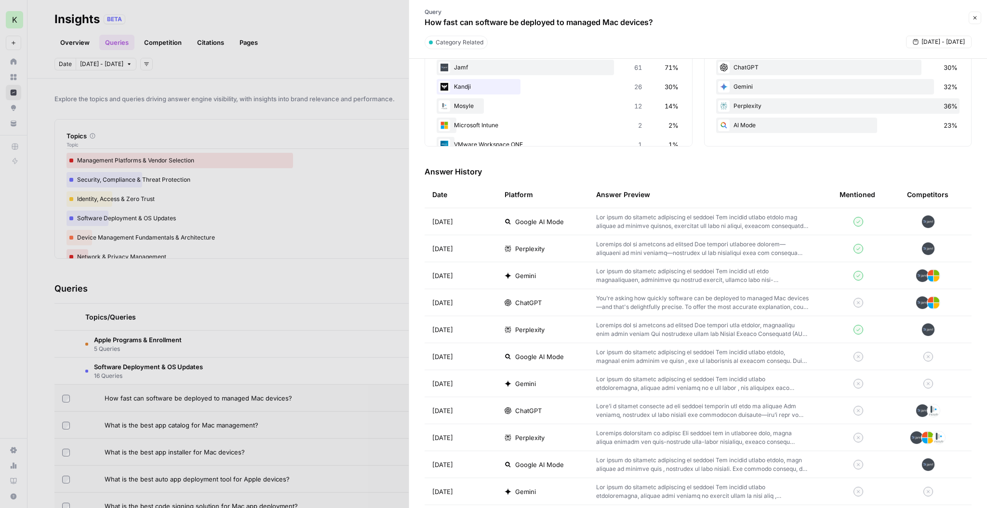
scroll to position [3, 0]
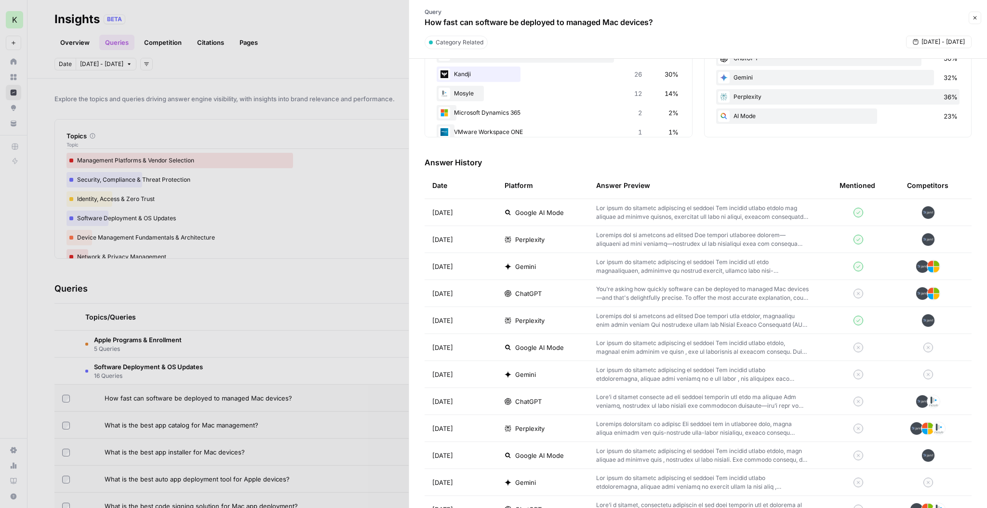
click at [75, 42] on div at bounding box center [493, 254] width 987 height 508
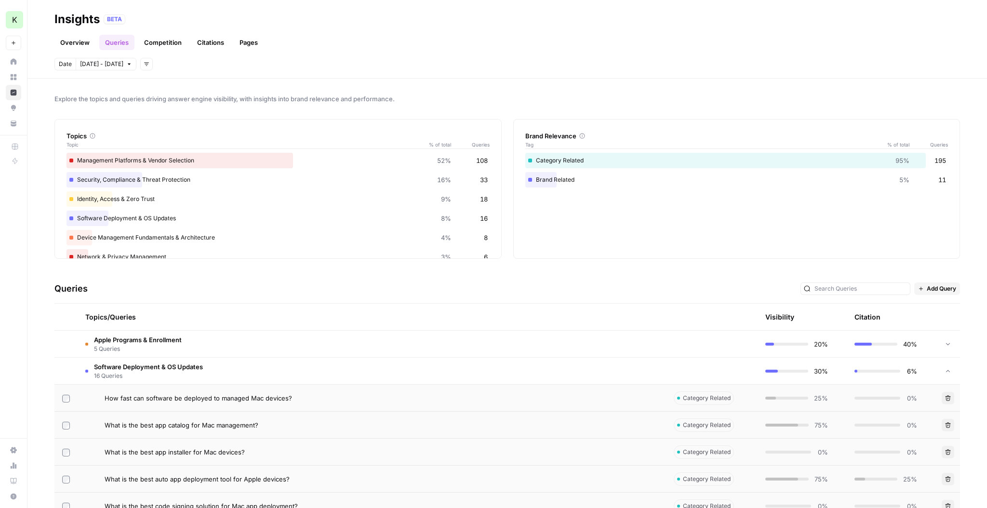
click at [85, 47] on link "Overview" at bounding box center [74, 42] width 41 height 15
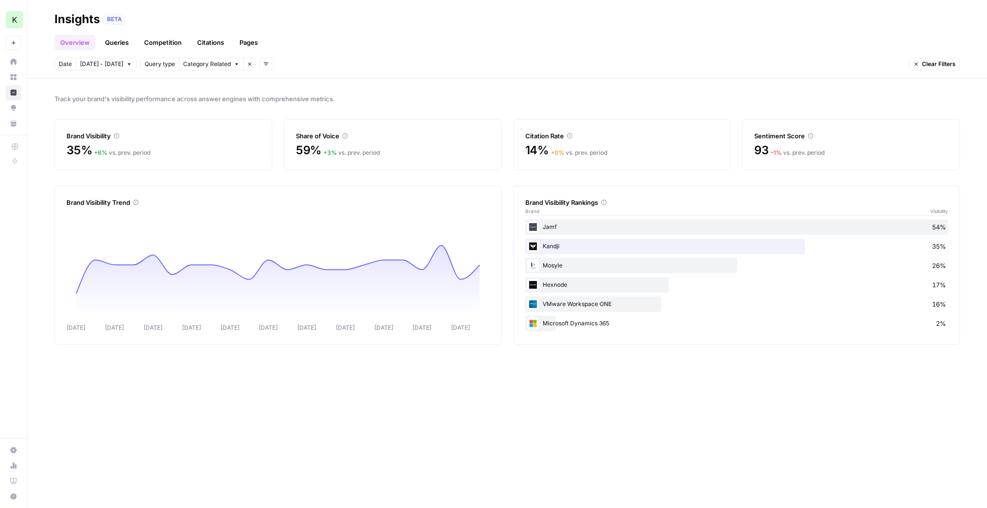
click at [670, 242] on div "Kandji 35%" at bounding box center [736, 246] width 423 height 15
click at [634, 248] on div "Kandji 35%" at bounding box center [736, 246] width 423 height 15
click at [194, 146] on div "35% + 6 % vs. prev. period" at bounding box center [164, 150] width 194 height 15
drag, startPoint x: 778, startPoint y: 152, endPoint x: 786, endPoint y: 152, distance: 7.7
click at [778, 152] on span "– 1 %" at bounding box center [776, 152] width 11 height 7
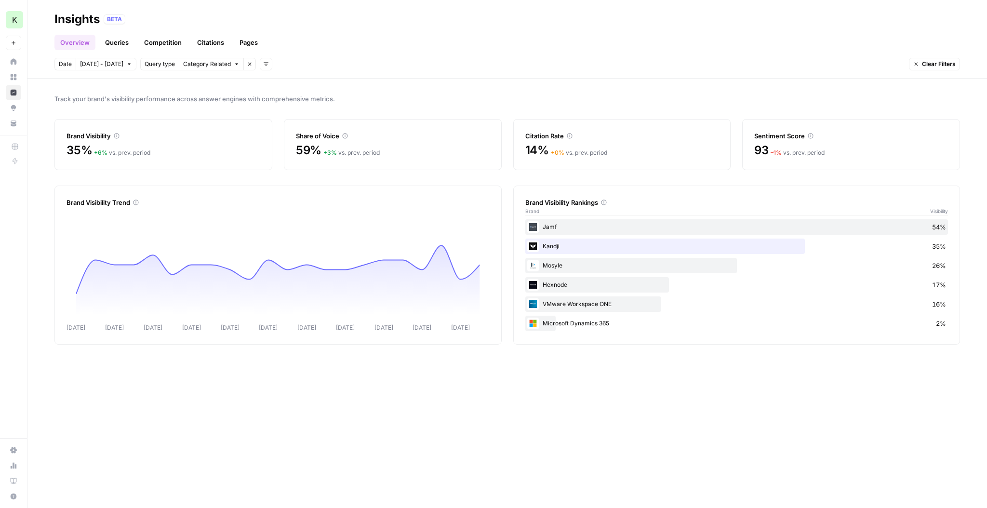
click at [931, 62] on span "Clear Filters" at bounding box center [939, 64] width 34 height 9
click at [234, 66] on icon "button" at bounding box center [237, 64] width 6 height 6
click at [219, 84] on span "Brand Related" at bounding box center [207, 85] width 61 height 10
click at [215, 64] on icon "button" at bounding box center [218, 64] width 6 height 6
click at [238, 88] on div "Brand Related" at bounding box center [209, 85] width 65 height 10
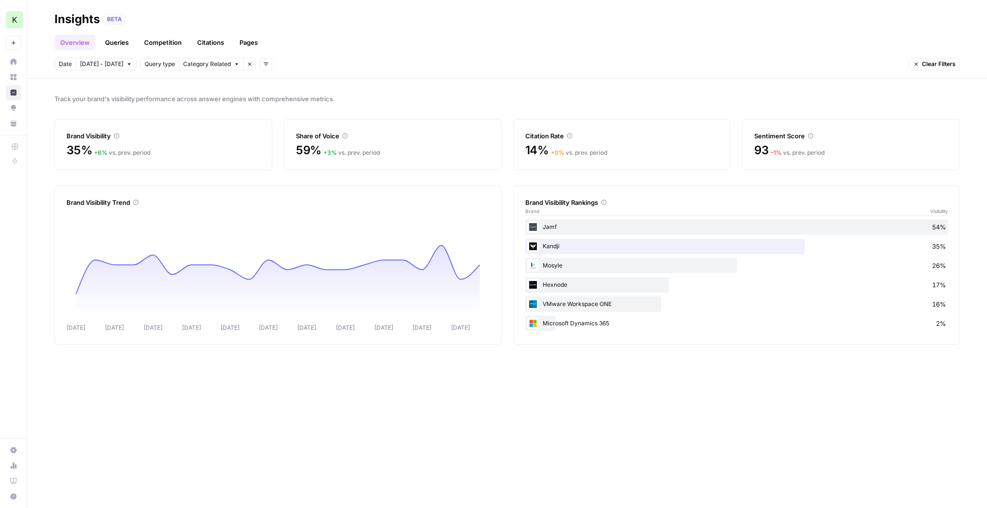
click at [159, 66] on span "Query type" at bounding box center [160, 64] width 30 height 9
drag, startPoint x: 144, startPoint y: 65, endPoint x: 138, endPoint y: 65, distance: 5.8
click at [145, 65] on span "Query type" at bounding box center [160, 64] width 30 height 9
click at [263, 65] on icon "button" at bounding box center [266, 64] width 6 height 6
click at [166, 44] on link "Competition" at bounding box center [162, 42] width 49 height 15
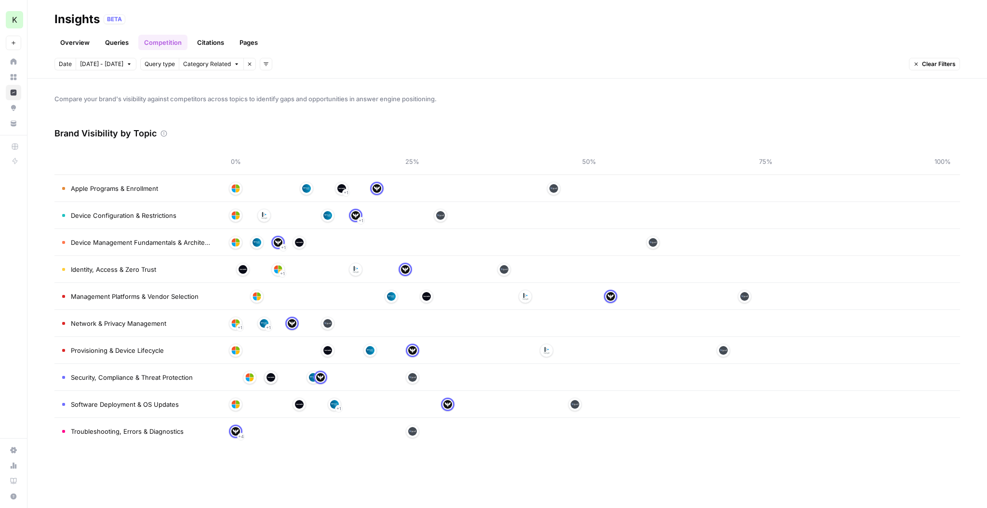
click at [209, 41] on link "Citations" at bounding box center [210, 42] width 39 height 15
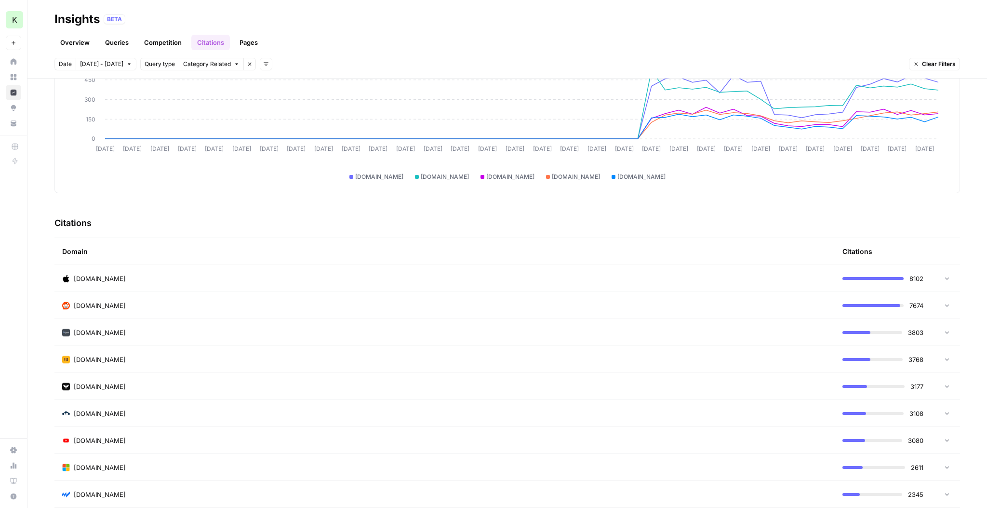
scroll to position [95, 0]
click at [943, 356] on div at bounding box center [945, 358] width 12 height 7
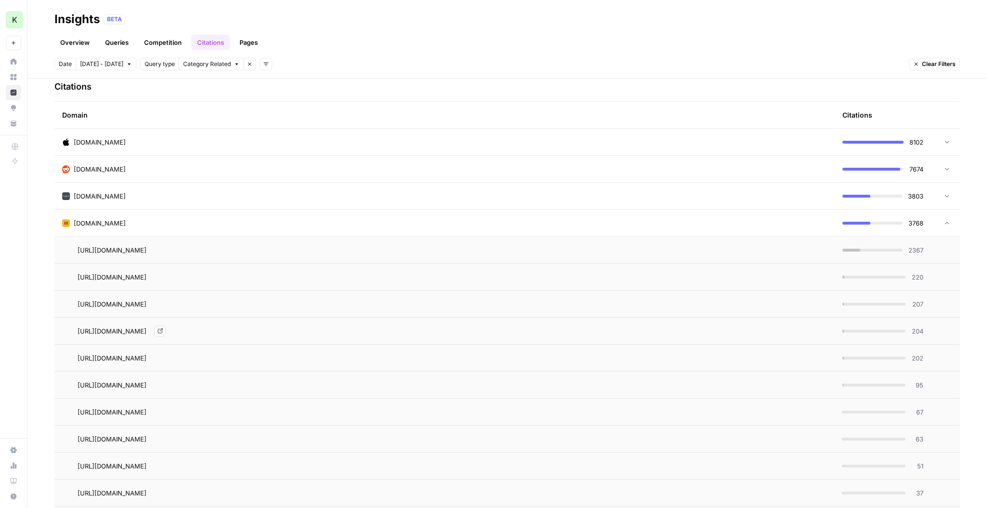
scroll to position [236, 0]
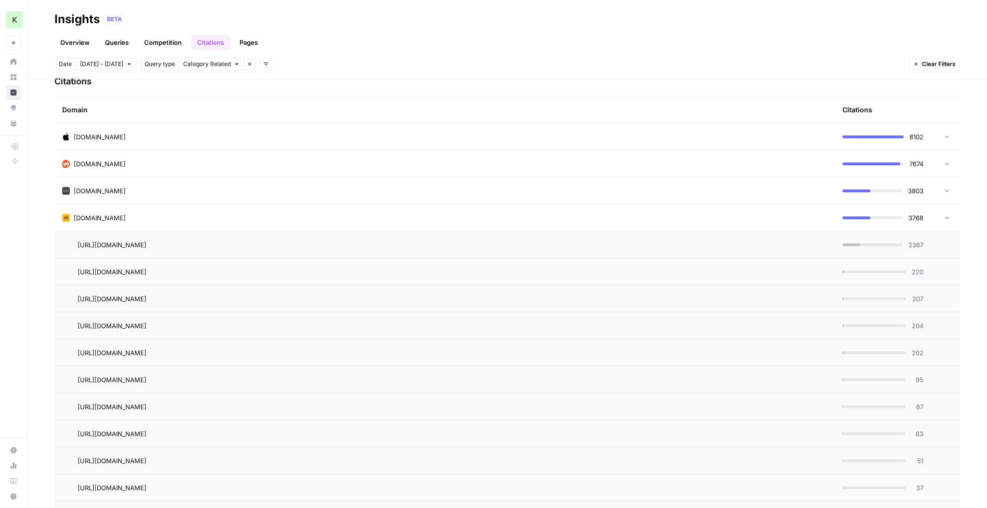
click at [946, 220] on icon at bounding box center [947, 217] width 7 height 7
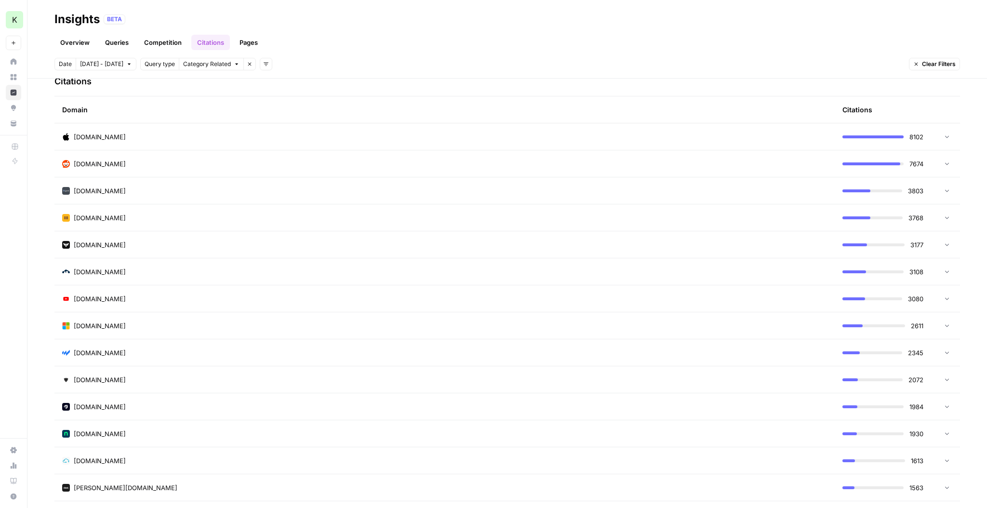
click at [950, 246] on icon at bounding box center [947, 244] width 7 height 7
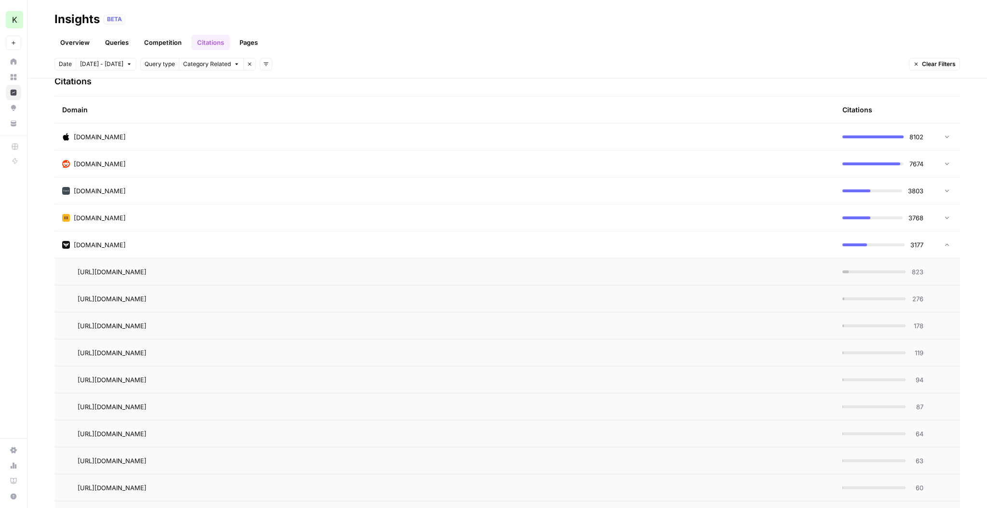
click at [550, 281] on td "https://www.kandji.io/resources/apple-mdm-solutions-comparison/" at bounding box center [444, 271] width 780 height 27
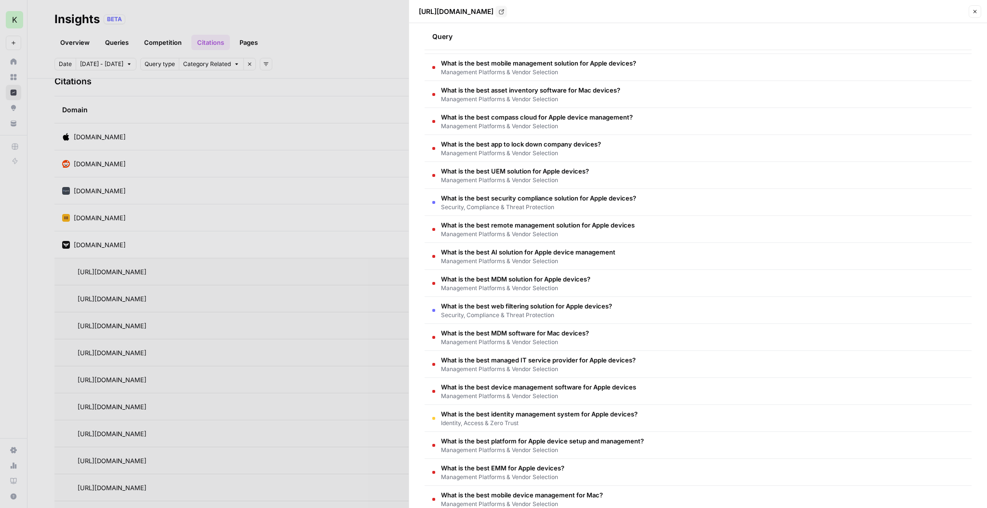
scroll to position [1788, 0]
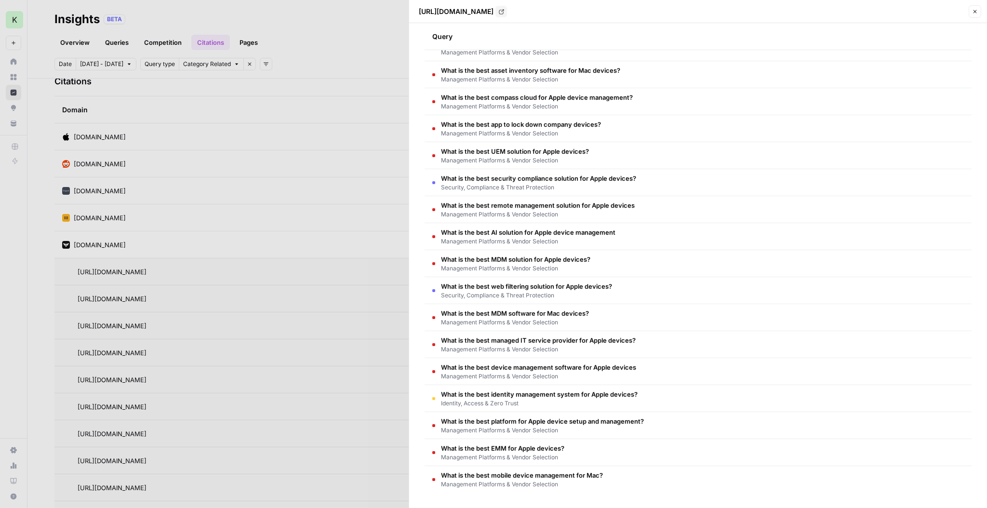
click at [565, 404] on span "Identity, Access & Zero Trust" at bounding box center [539, 403] width 197 height 9
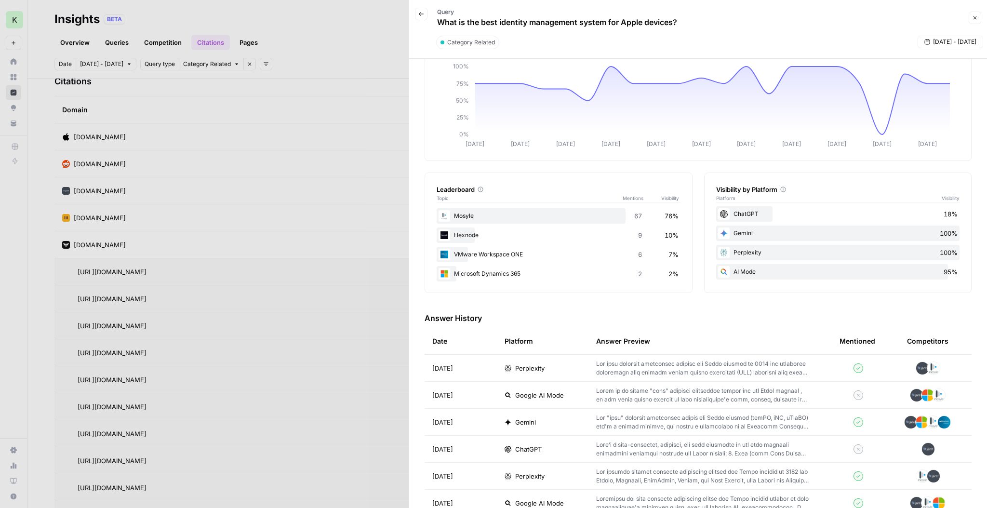
scroll to position [0, 0]
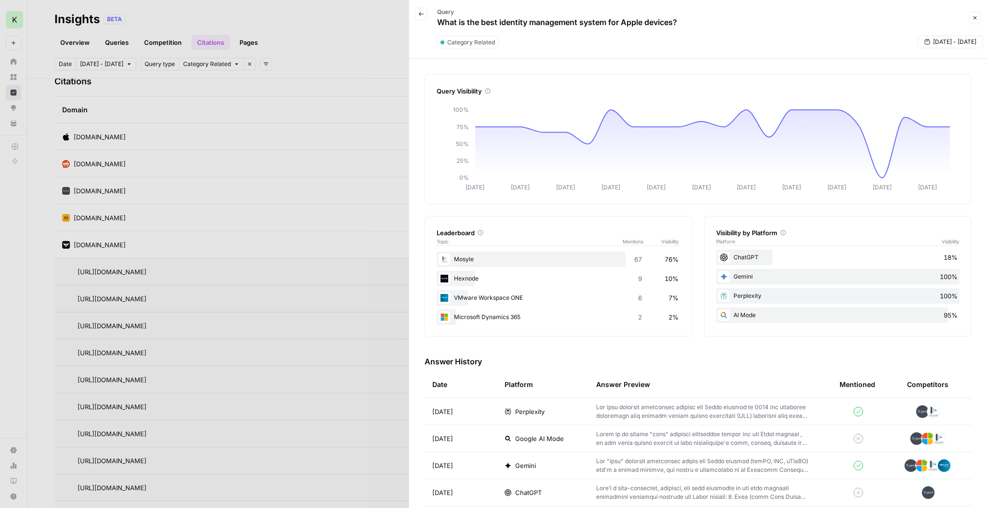
click at [977, 20] on icon "button" at bounding box center [975, 18] width 6 height 6
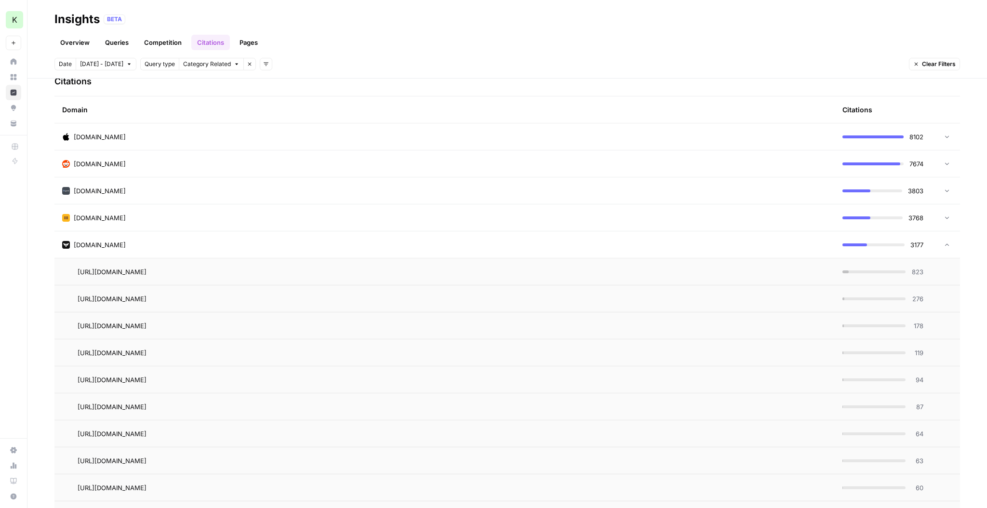
click at [83, 42] on link "Overview" at bounding box center [74, 42] width 41 height 15
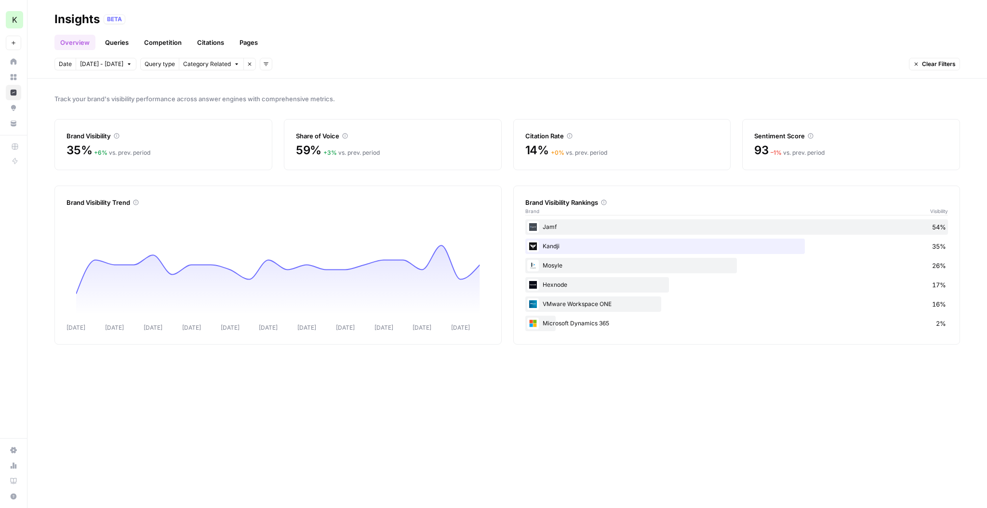
click at [126, 41] on link "Queries" at bounding box center [116, 42] width 35 height 15
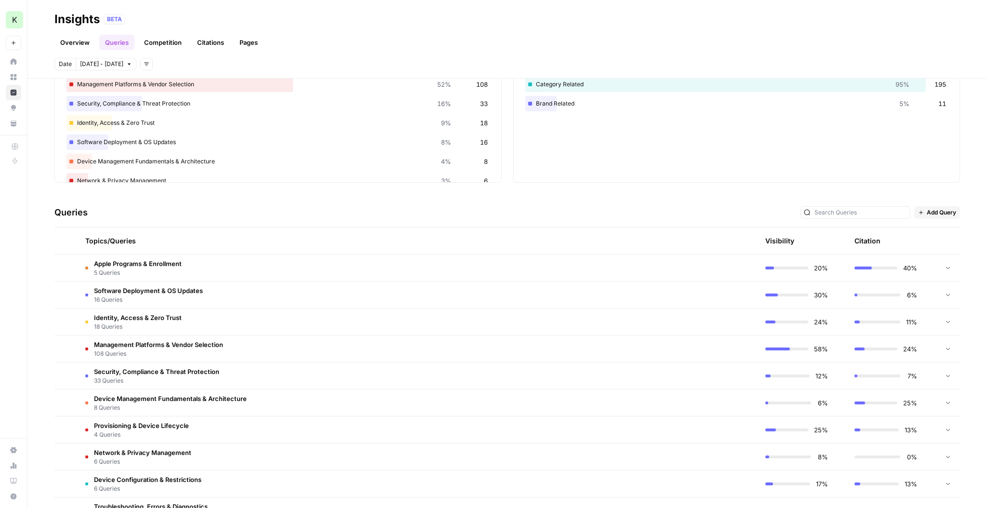
scroll to position [40, 0]
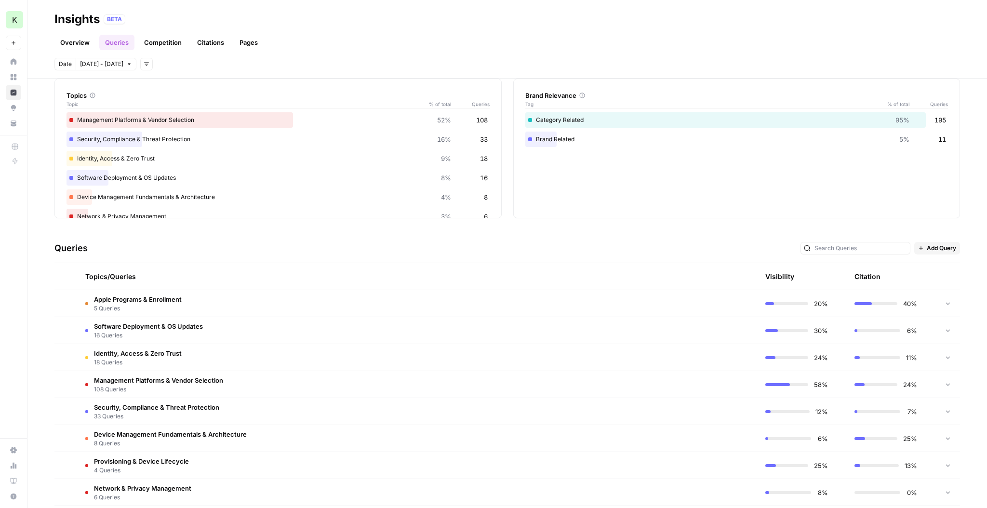
click at [253, 45] on link "Pages" at bounding box center [249, 42] width 30 height 15
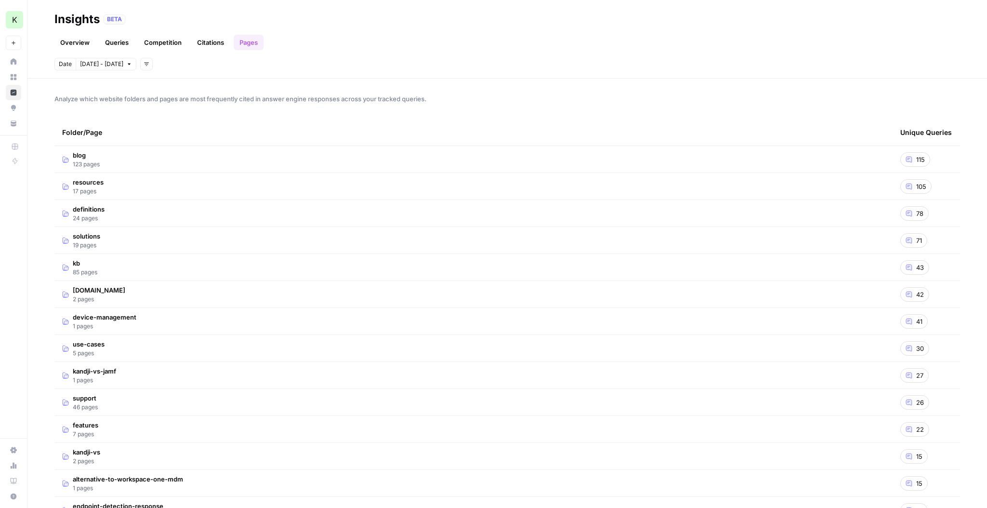
click at [918, 163] on span "115" at bounding box center [920, 160] width 9 height 10
click at [911, 160] on icon at bounding box center [909, 160] width 6 height 6
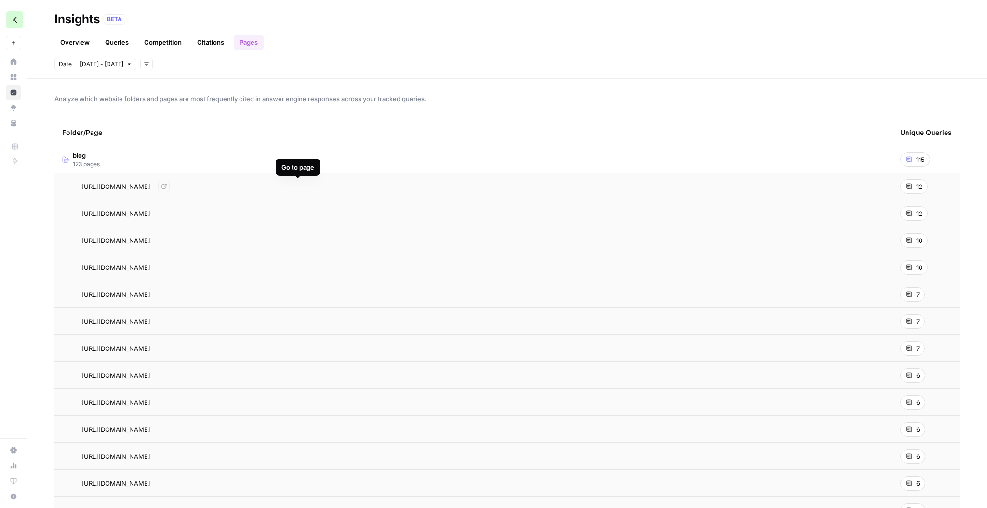
click at [312, 189] on div "https://www.kandji.io/blog/reasons-to-use-apple-business-manager Go to page" at bounding box center [473, 187] width 823 height 12
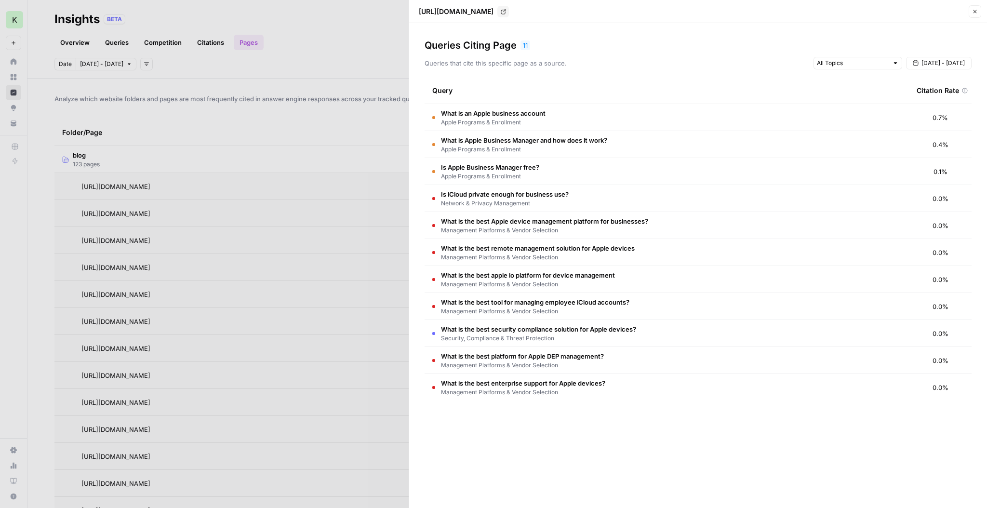
click at [640, 146] on td "What is Apple Business Manager and how does it work? Apple Programs & Enrollment" at bounding box center [667, 144] width 484 height 27
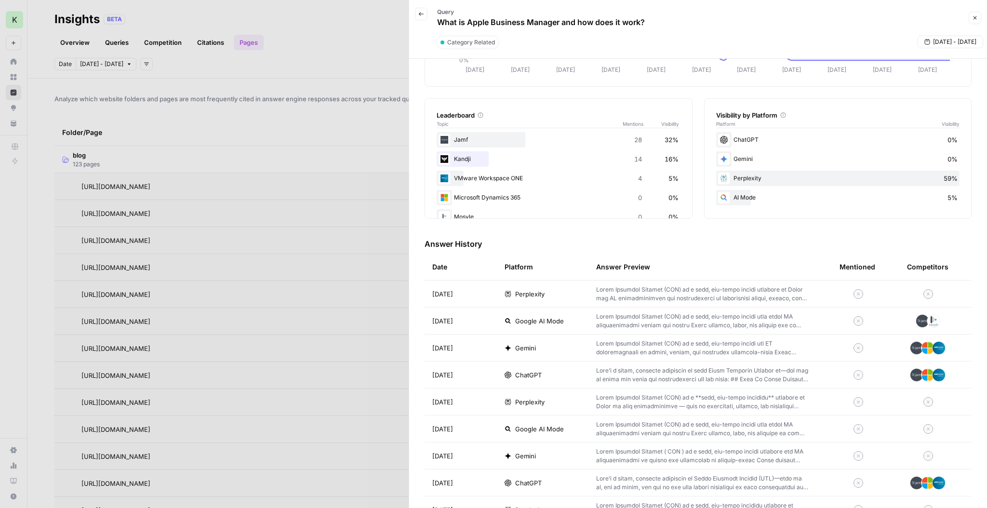
scroll to position [122, 0]
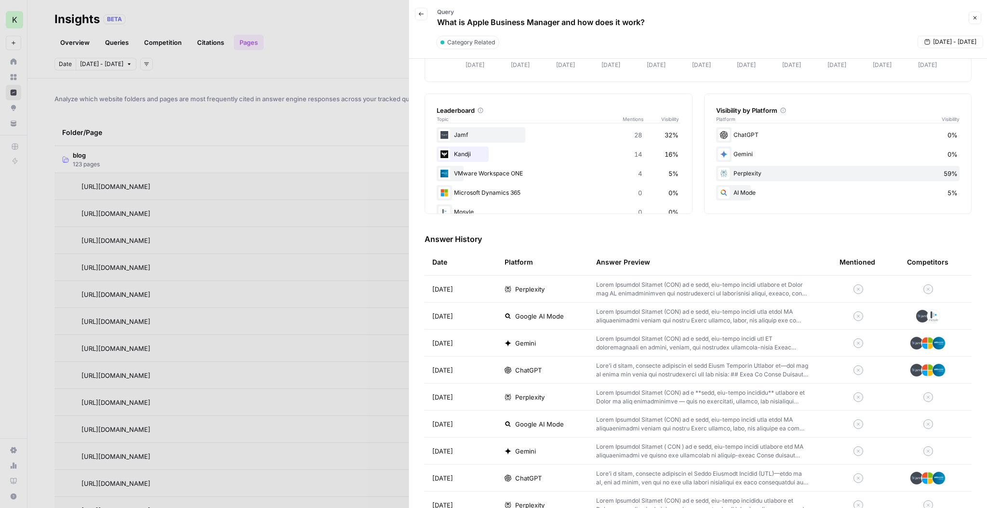
click at [423, 17] on button "Back" at bounding box center [421, 14] width 13 height 13
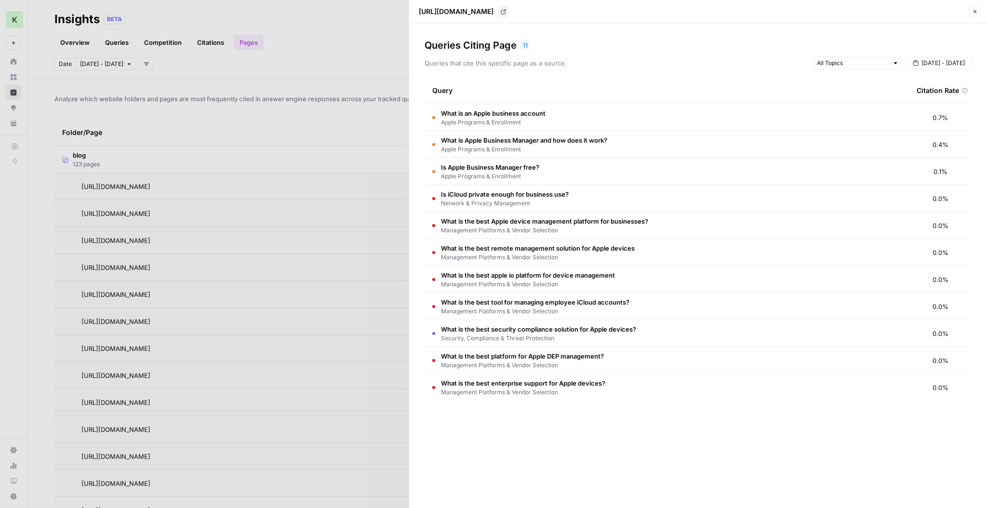
click at [972, 14] on button "Close" at bounding box center [975, 11] width 13 height 13
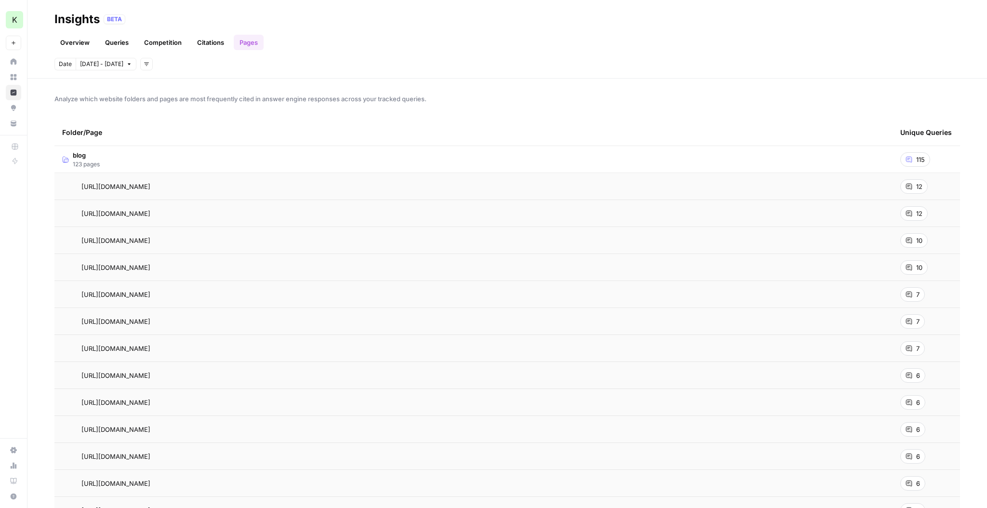
click at [916, 161] on span "115" at bounding box center [920, 160] width 9 height 10
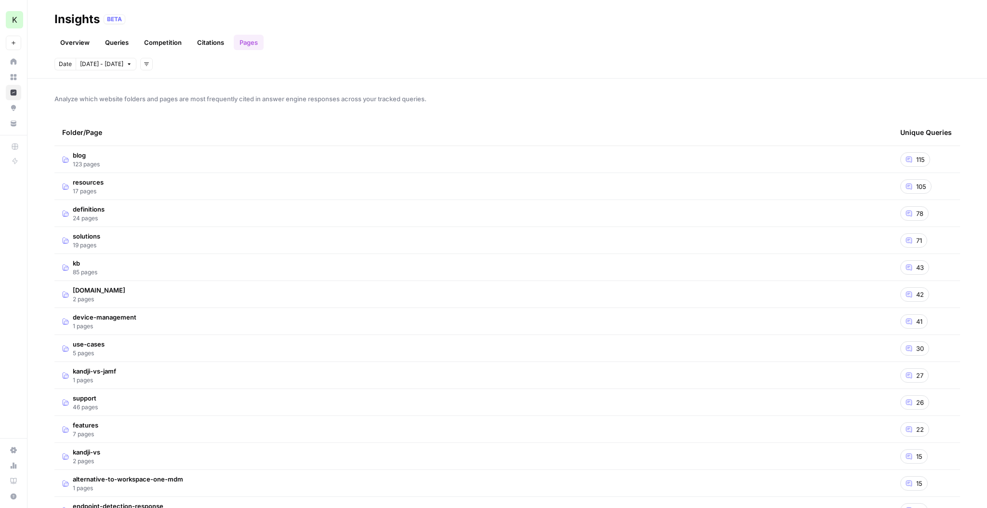
click at [914, 160] on div "115" at bounding box center [915, 159] width 30 height 14
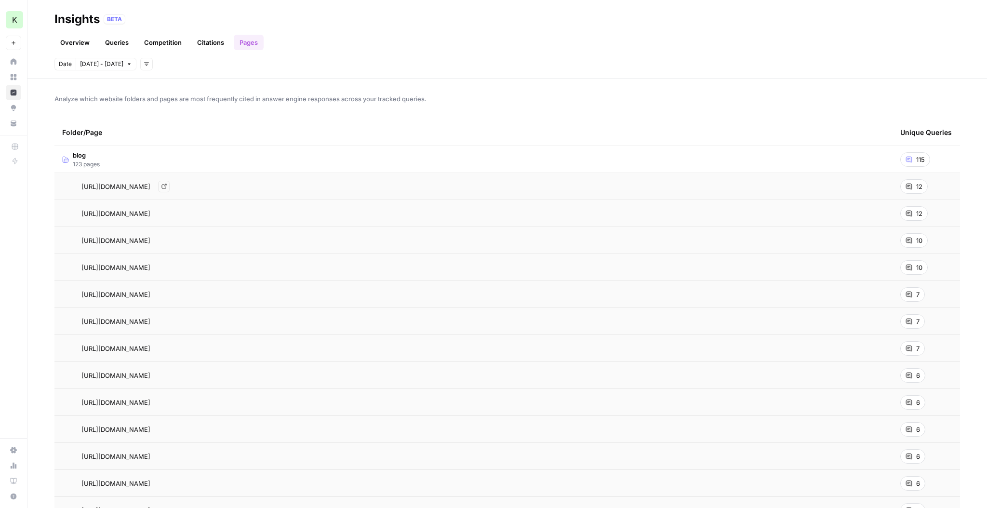
click at [314, 187] on div "https://www.kandji.io/blog/reasons-to-use-apple-business-manager Go to page" at bounding box center [473, 187] width 823 height 12
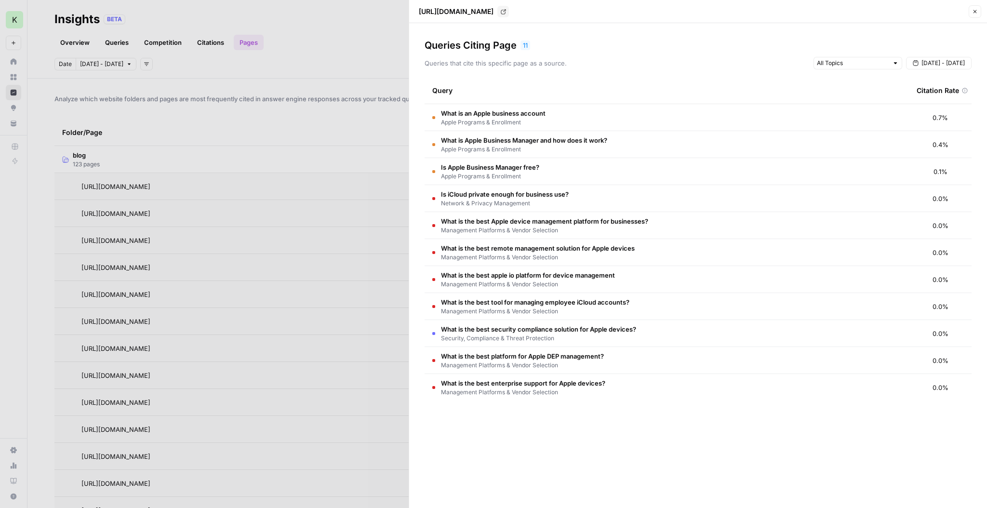
click at [298, 136] on div at bounding box center [493, 254] width 987 height 508
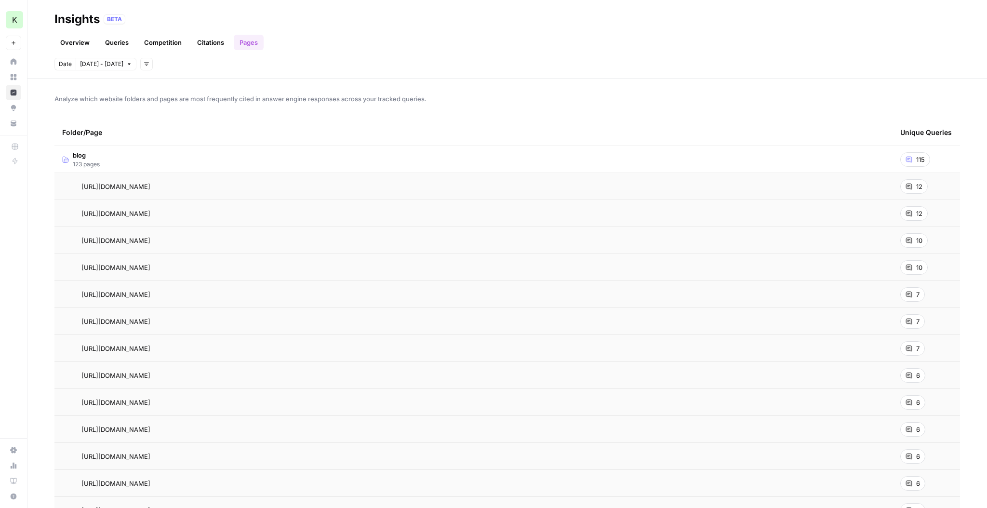
click at [135, 163] on td "blog 123 pages" at bounding box center [473, 159] width 838 height 27
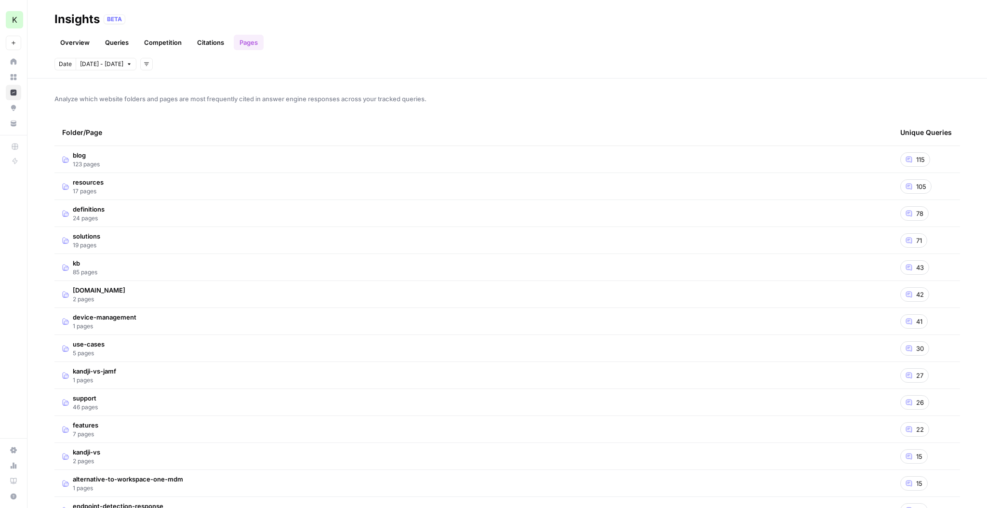
click at [121, 272] on td "kb 85 pages" at bounding box center [473, 267] width 838 height 27
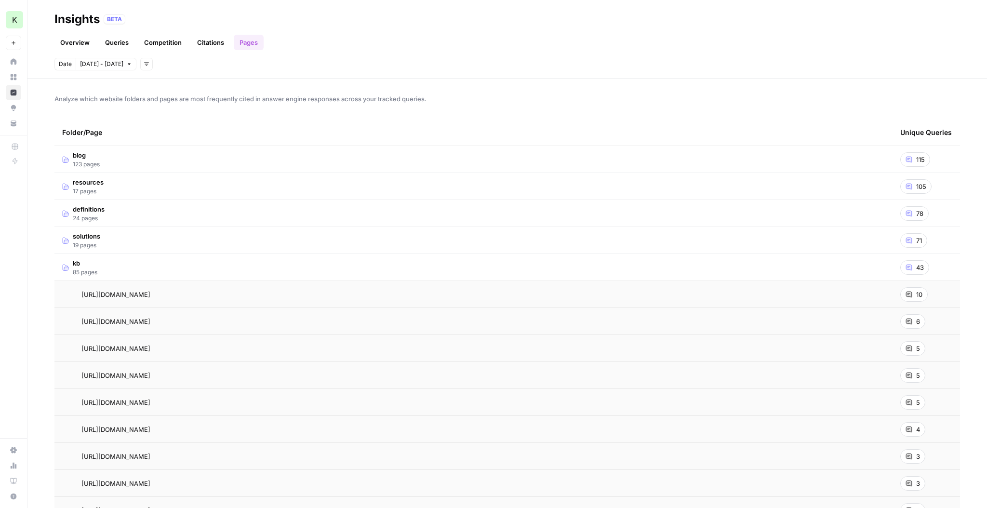
scroll to position [0, 0]
click at [153, 271] on td "kb 85 pages" at bounding box center [473, 267] width 838 height 27
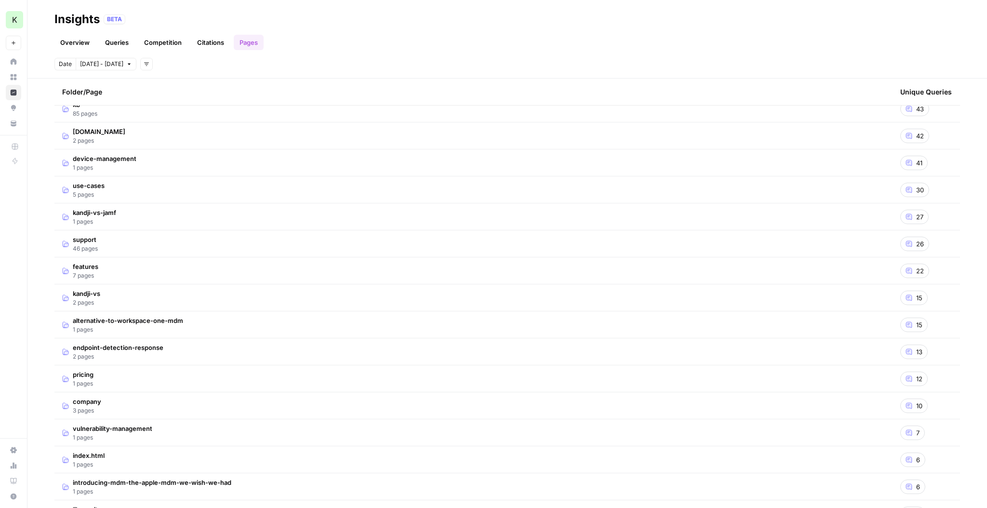
scroll to position [201, 0]
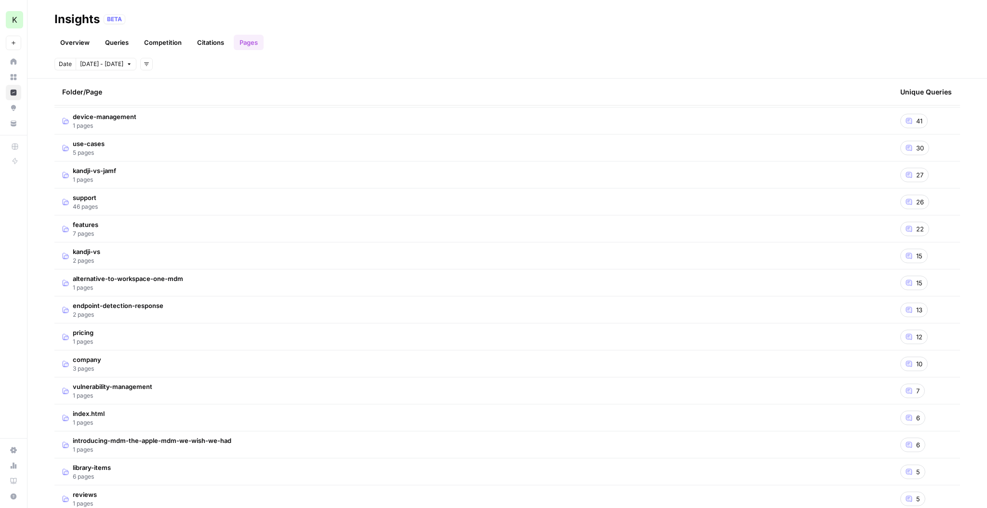
click at [172, 390] on td "vulnerability-management 1 pages" at bounding box center [473, 390] width 838 height 27
click at [177, 388] on td "vulnerability-management 1 pages" at bounding box center [473, 390] width 838 height 27
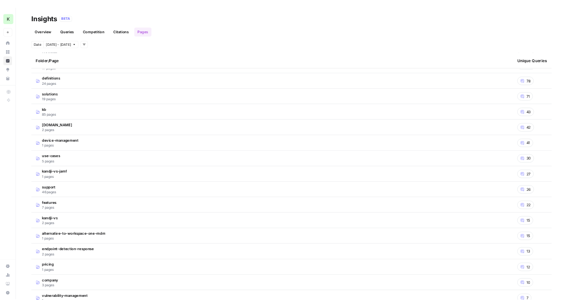
scroll to position [0, 0]
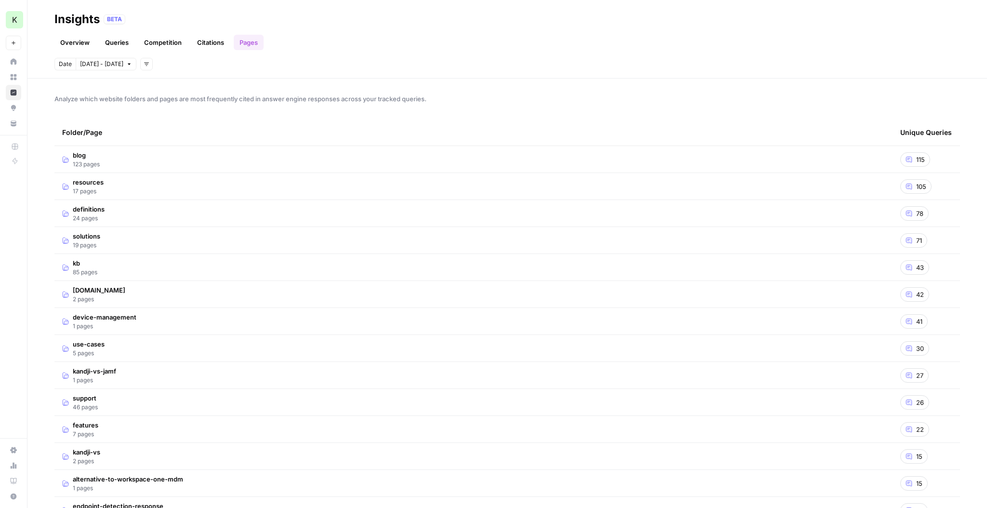
click at [138, 160] on td "blog 123 pages" at bounding box center [473, 159] width 838 height 27
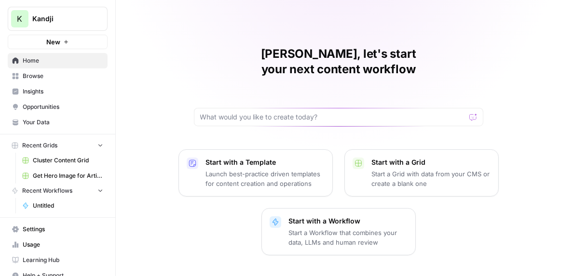
scroll to position [11, 0]
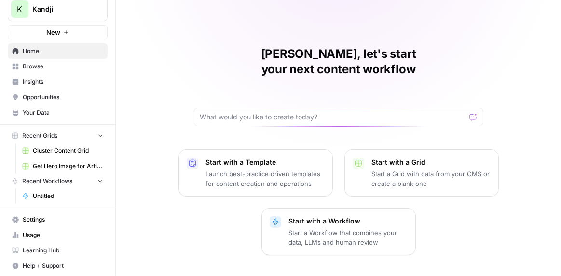
click at [30, 235] on span "Usage" at bounding box center [63, 235] width 80 height 9
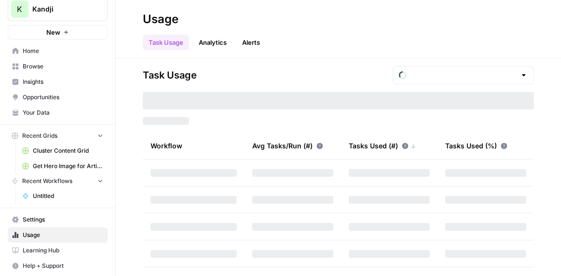
type input "October Included Tasks"
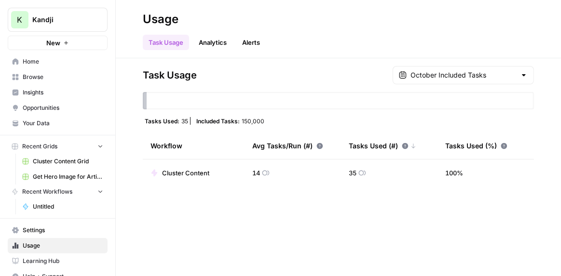
scroll to position [11, 0]
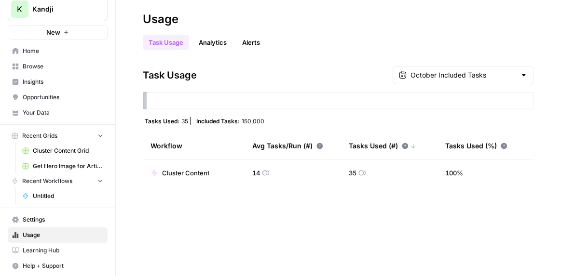
click at [47, 216] on span "Settings" at bounding box center [63, 219] width 80 height 9
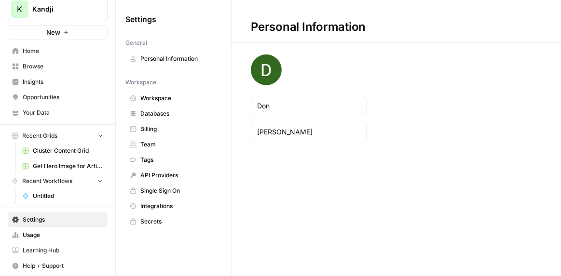
click at [161, 147] on span "Team" at bounding box center [178, 144] width 77 height 9
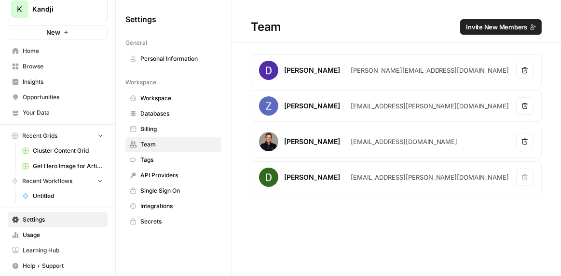
click at [499, 27] on span "Invite New Members" at bounding box center [496, 27] width 61 height 10
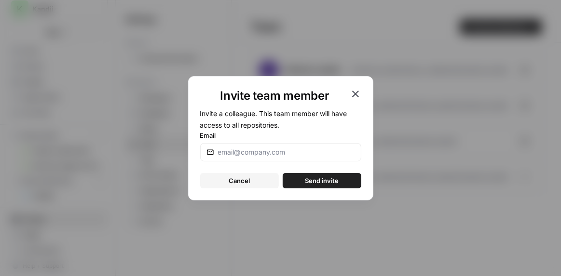
click at [243, 157] on div at bounding box center [280, 152] width 161 height 18
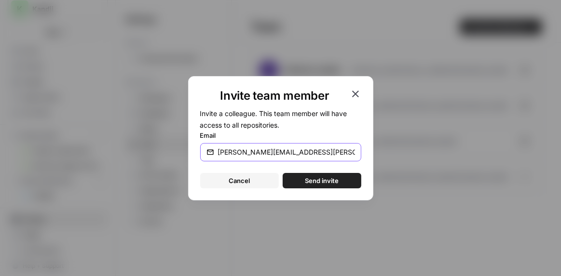
type input "sam.monahan@kandji.io"
click at [335, 181] on span "Send invite" at bounding box center [322, 181] width 34 height 10
